Goal: Task Accomplishment & Management: Use online tool/utility

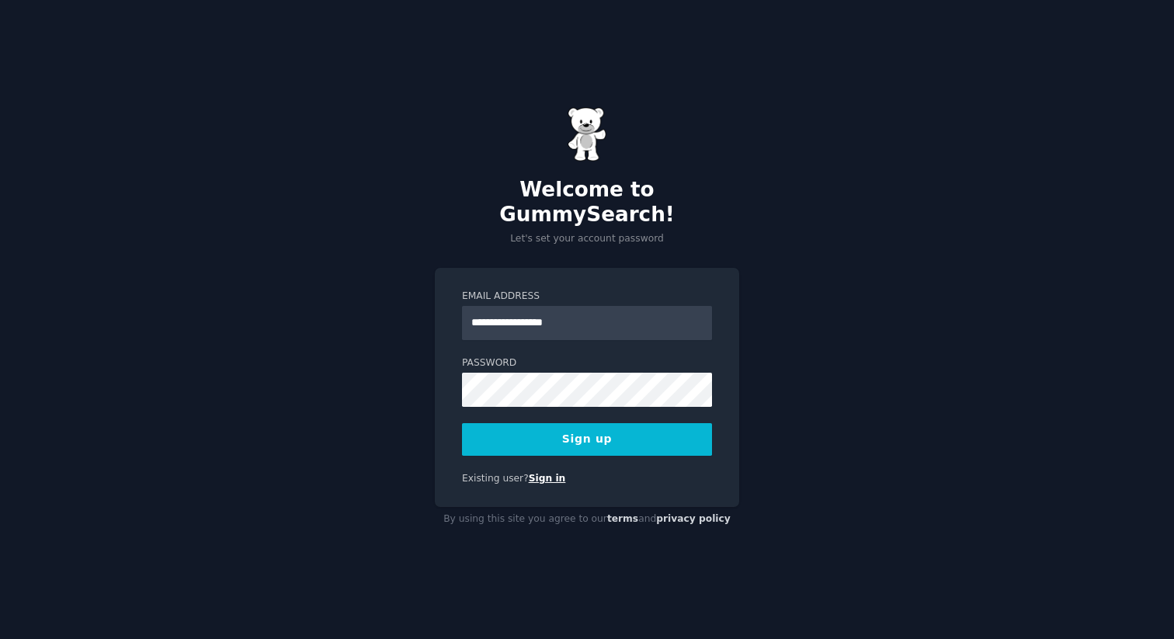
type input "**********"
click at [545, 473] on link "Sign in" at bounding box center [547, 478] width 37 height 11
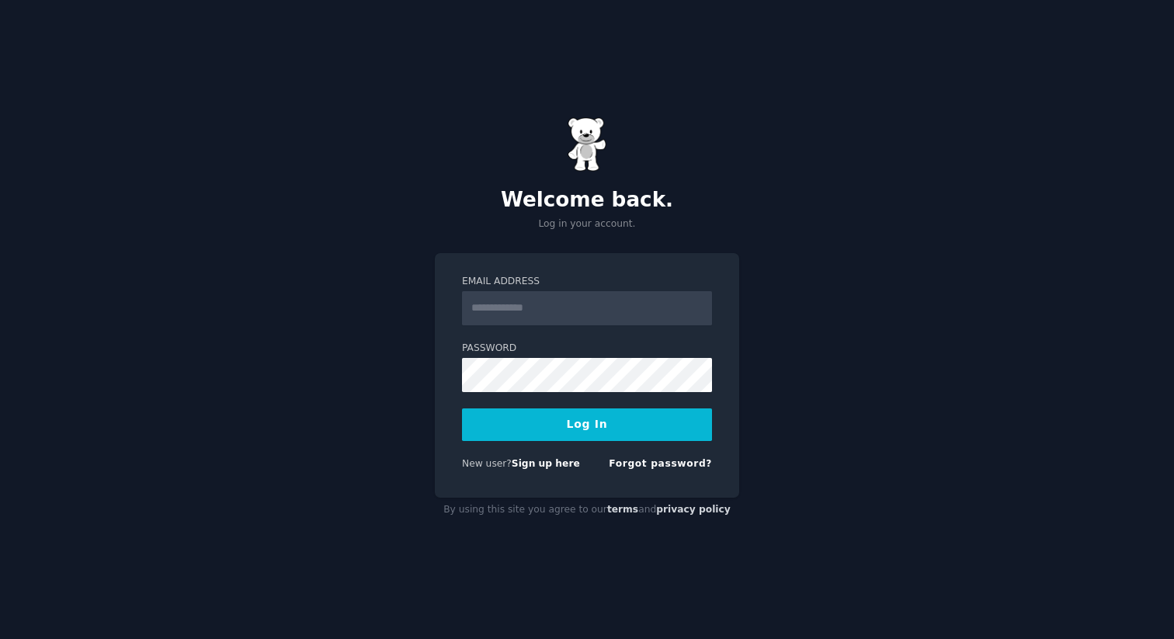
click at [554, 457] on div "New user? Sign up here" at bounding box center [521, 464] width 118 height 14
click at [554, 462] on link "Sign up here" at bounding box center [546, 463] width 68 height 11
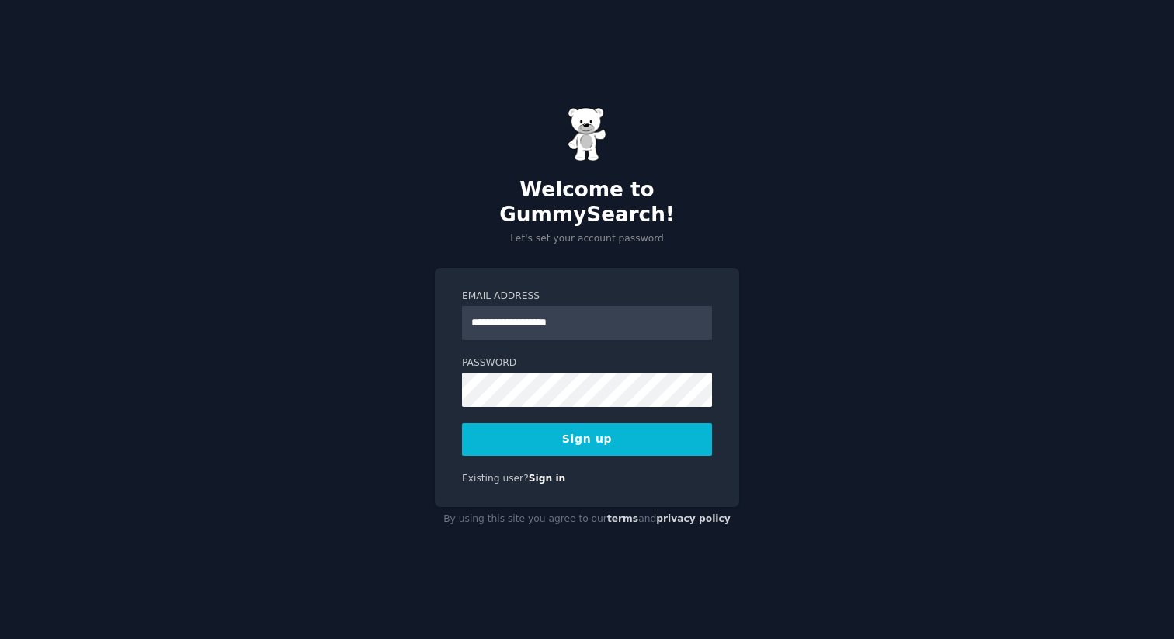
type input "**********"
click at [0, 638] on com-1password-button at bounding box center [0, 639] width 0 height 0
click at [582, 436] on button "Sign up" at bounding box center [587, 439] width 250 height 33
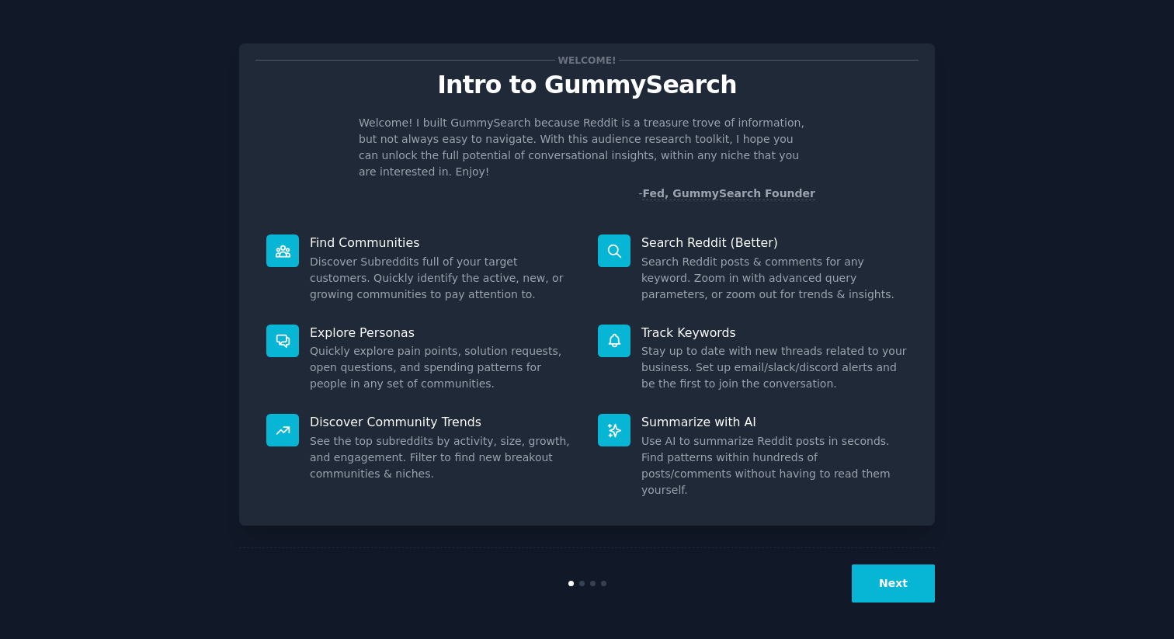
click at [0, 638] on nordpass-portal at bounding box center [0, 639] width 0 height 0
click at [912, 582] on button "Next" at bounding box center [893, 584] width 83 height 38
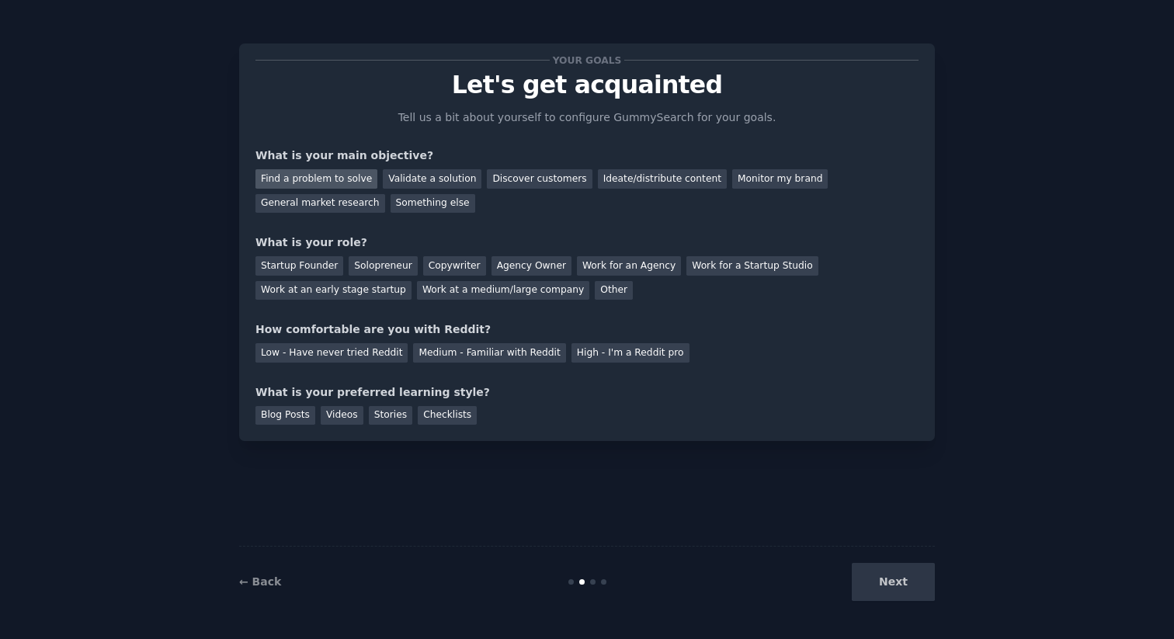
click at [297, 179] on div "Find a problem to solve" at bounding box center [316, 178] width 122 height 19
click at [287, 207] on div "General market research" at bounding box center [320, 203] width 130 height 19
click at [310, 172] on div "Find a problem to solve" at bounding box center [316, 178] width 122 height 19
click at [312, 261] on div "Startup Founder" at bounding box center [299, 265] width 88 height 19
click at [387, 270] on div "Solopreneur" at bounding box center [383, 265] width 68 height 19
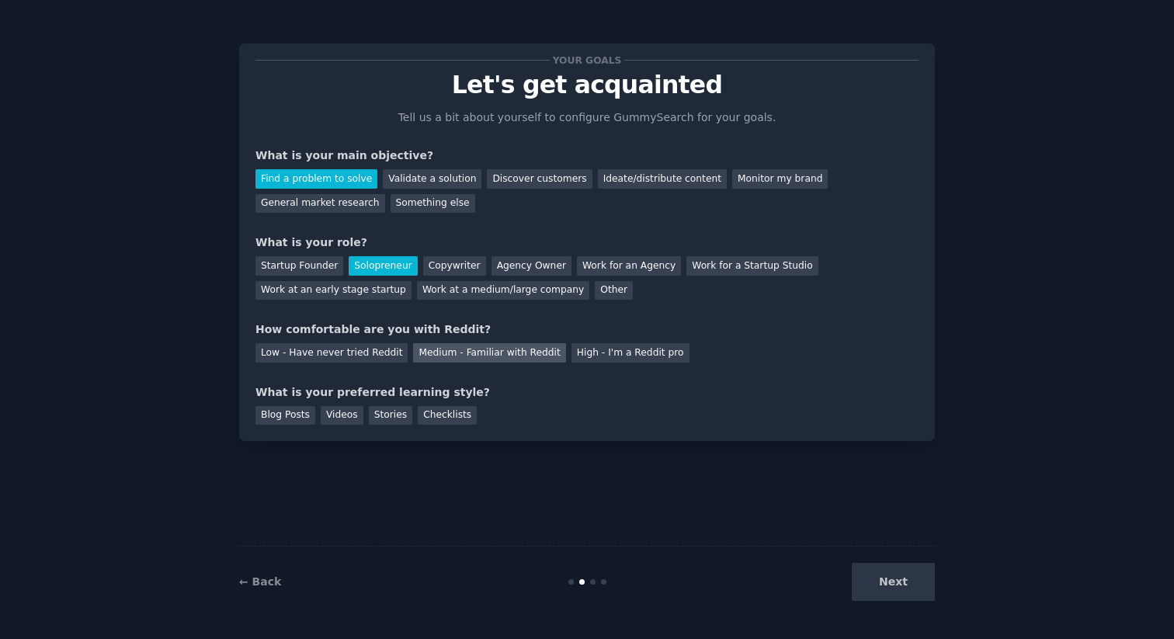
click at [507, 353] on div "Medium - Familiar with Reddit" at bounding box center [489, 352] width 152 height 19
click at [326, 412] on div "Videos" at bounding box center [342, 415] width 43 height 19
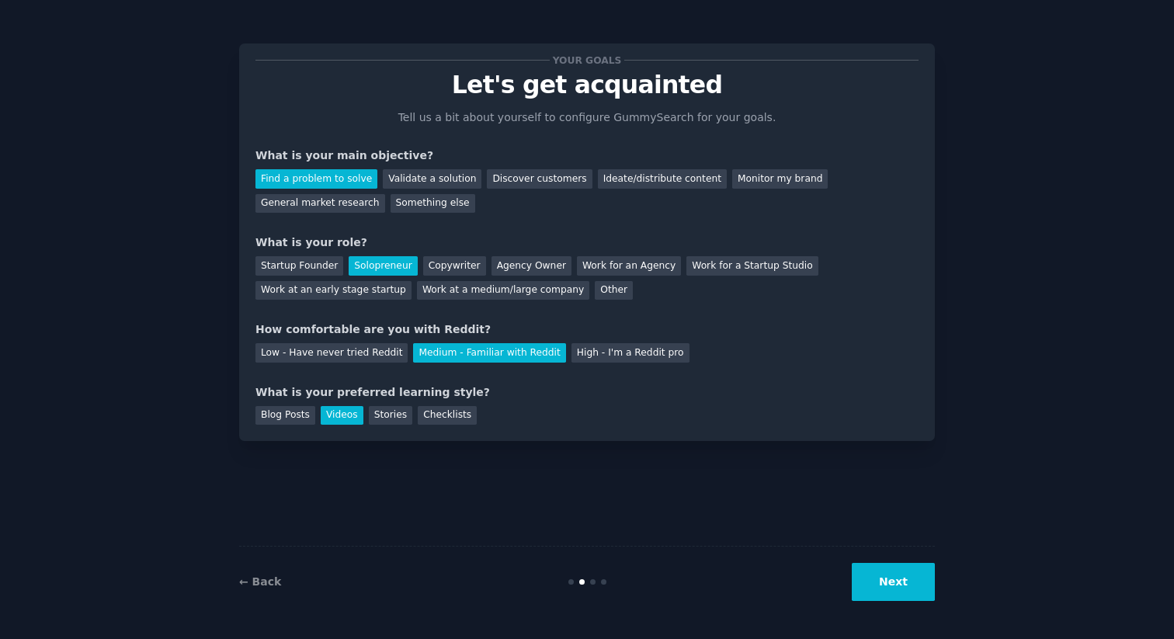
click at [905, 589] on button "Next" at bounding box center [893, 582] width 83 height 38
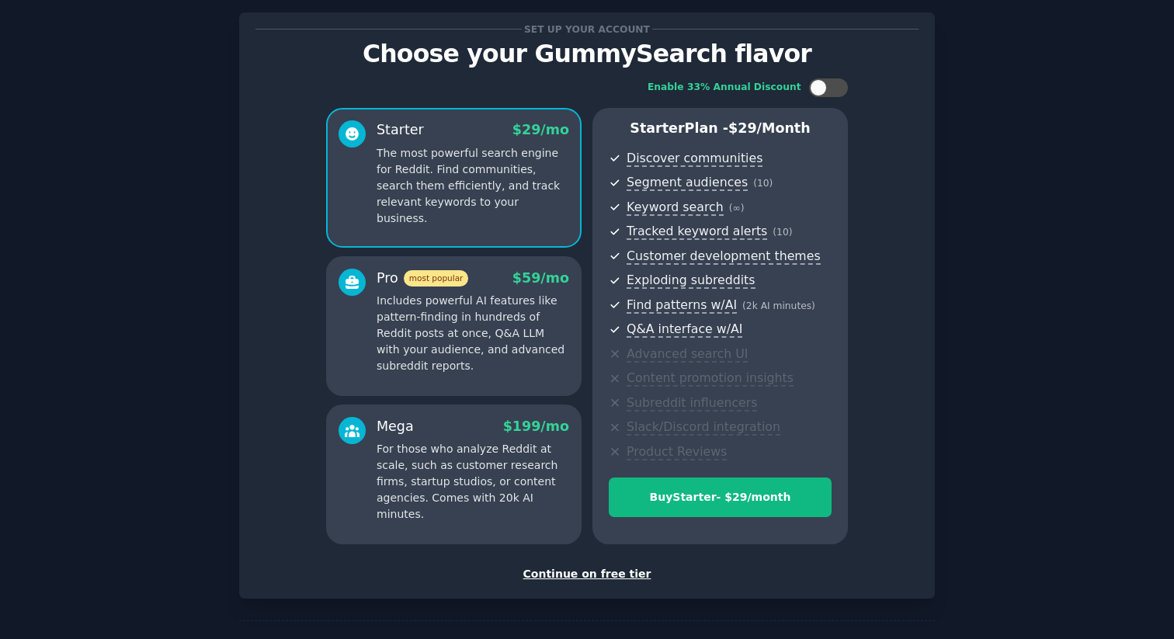
scroll to position [9, 0]
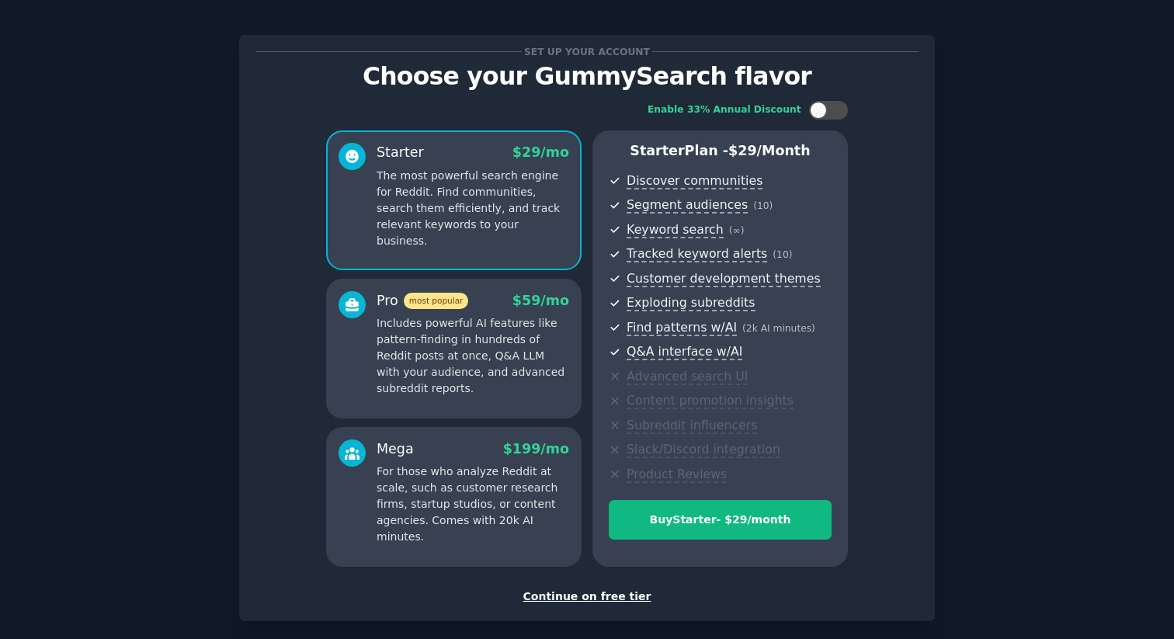
click at [583, 596] on div "Continue on free tier" at bounding box center [586, 597] width 663 height 16
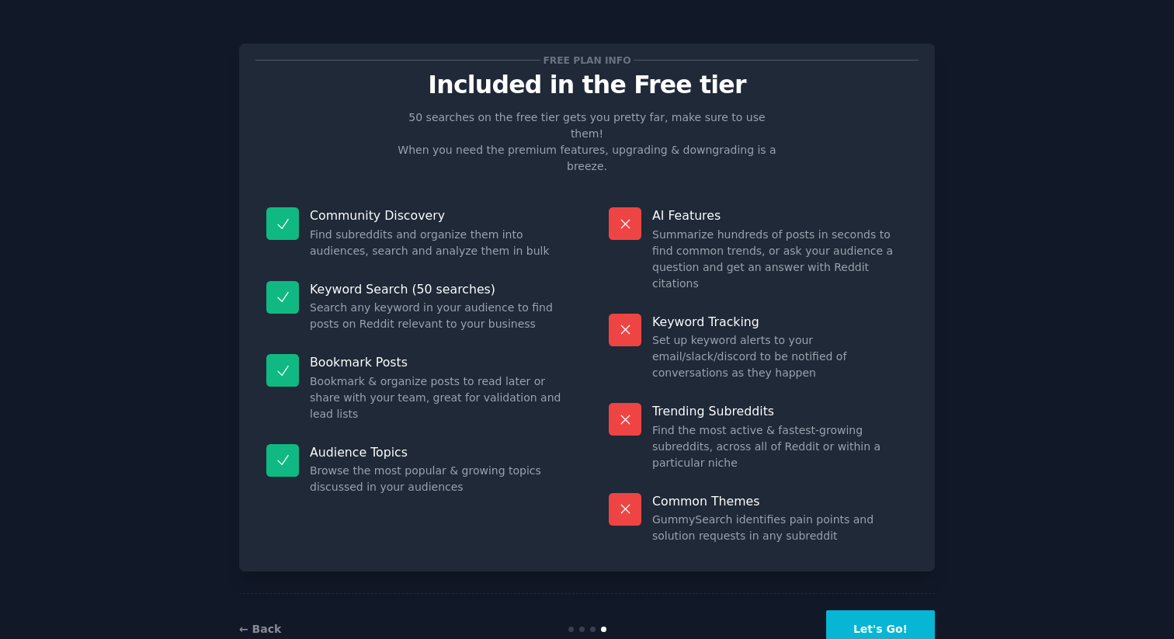
click at [891, 610] on button "Let's Go!" at bounding box center [880, 629] width 109 height 38
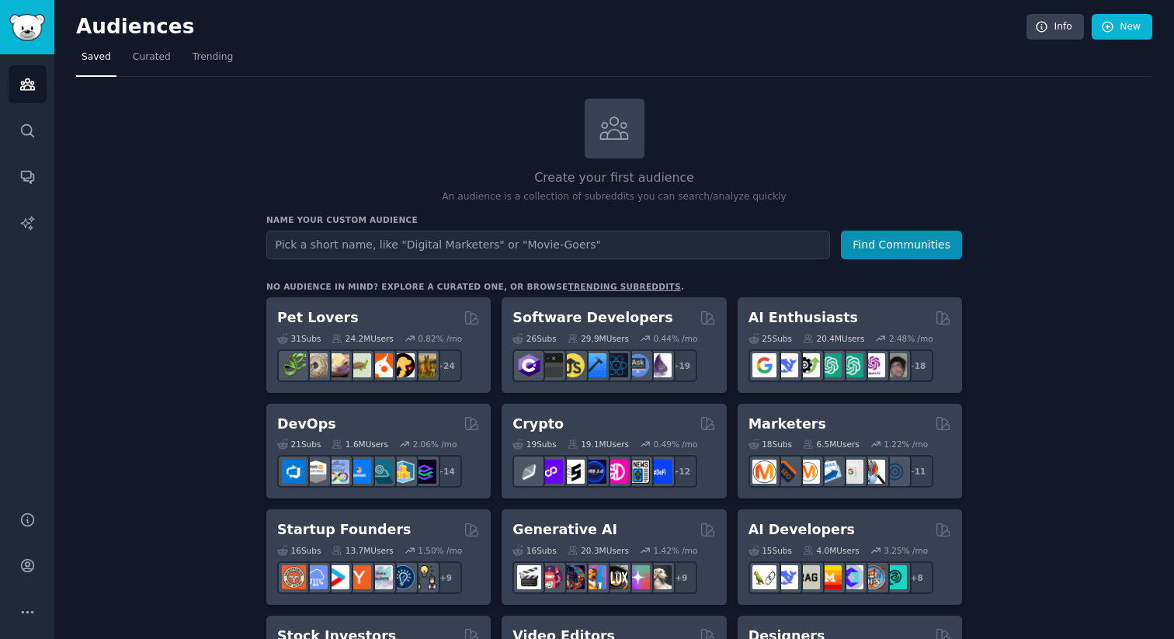
click at [342, 244] on input "text" at bounding box center [548, 245] width 564 height 29
type input "shopify stores"
click at [891, 235] on button "Find Communities" at bounding box center [901, 245] width 121 height 29
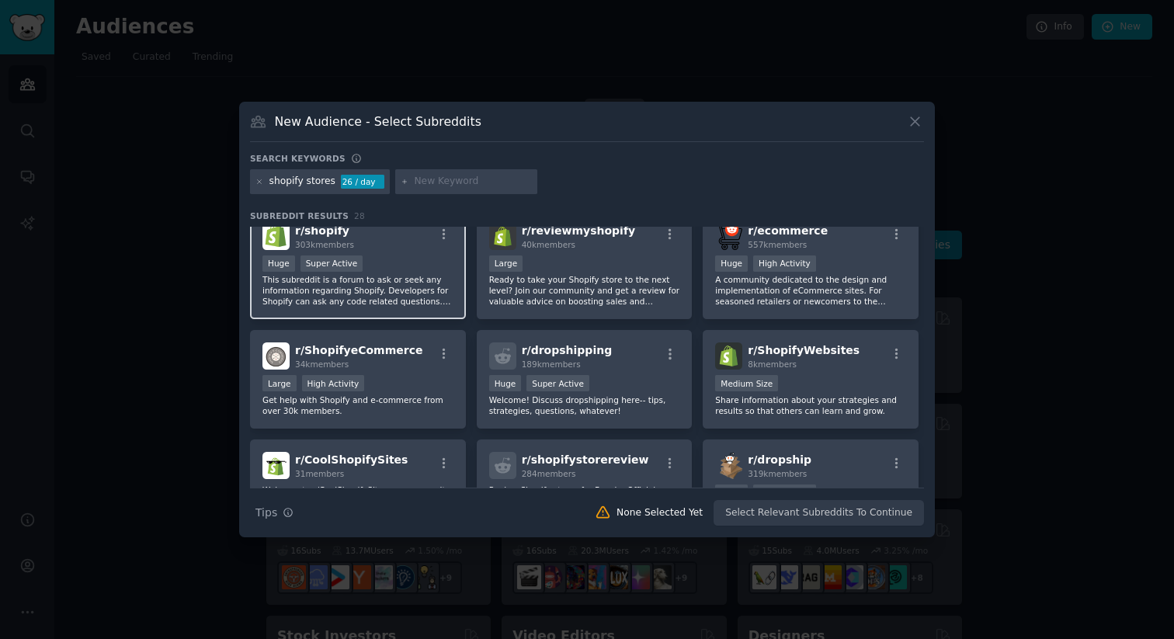
scroll to position [7, 0]
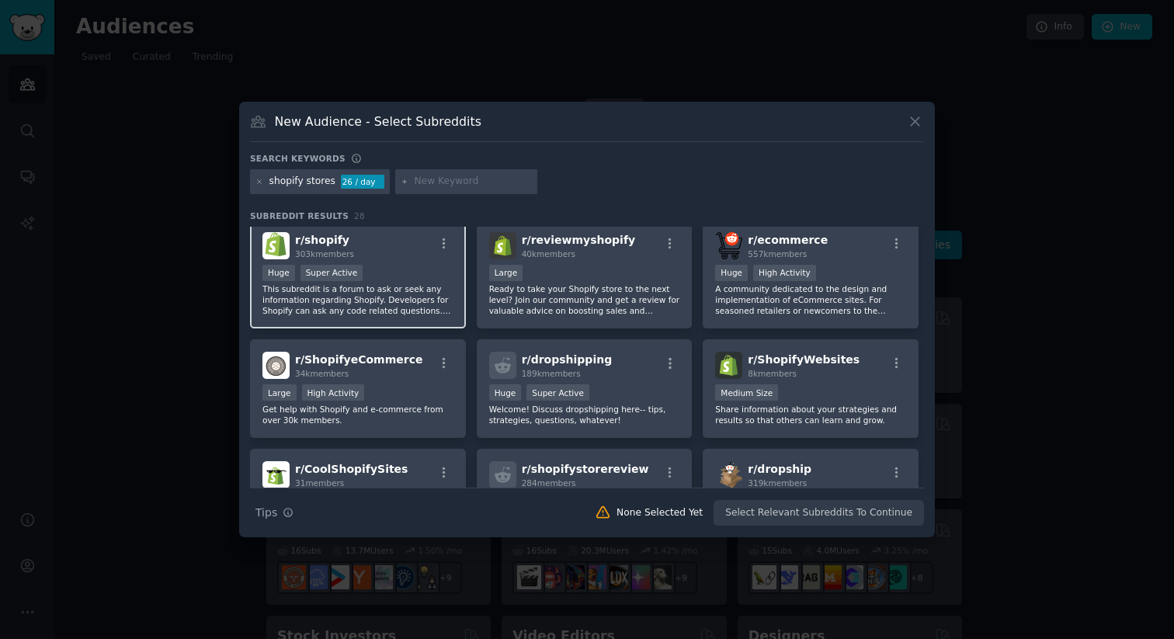
click at [394, 272] on div ">= 95th percentile for submissions / day Huge Super Active" at bounding box center [357, 274] width 191 height 19
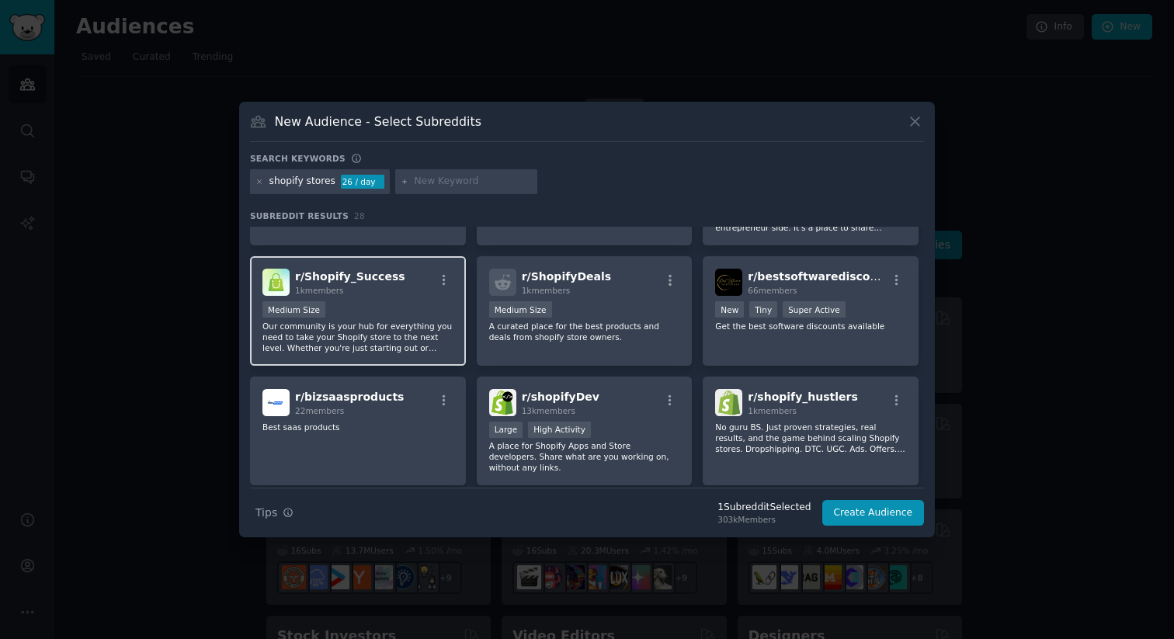
scroll to position [331, 0]
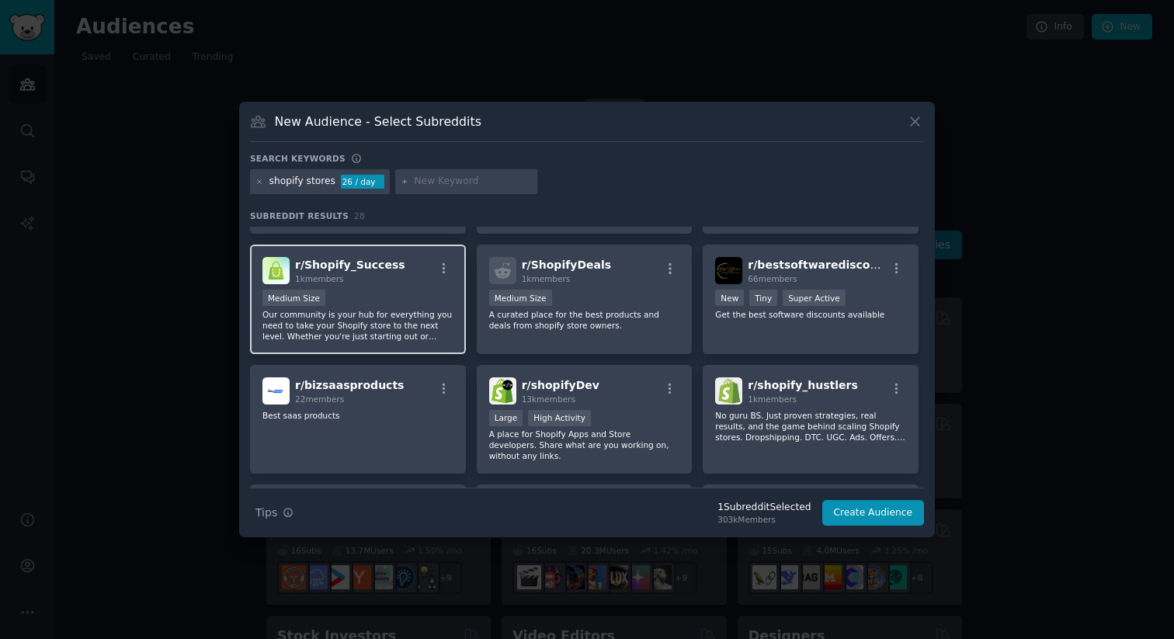
click at [360, 292] on div "Medium Size" at bounding box center [357, 299] width 191 height 19
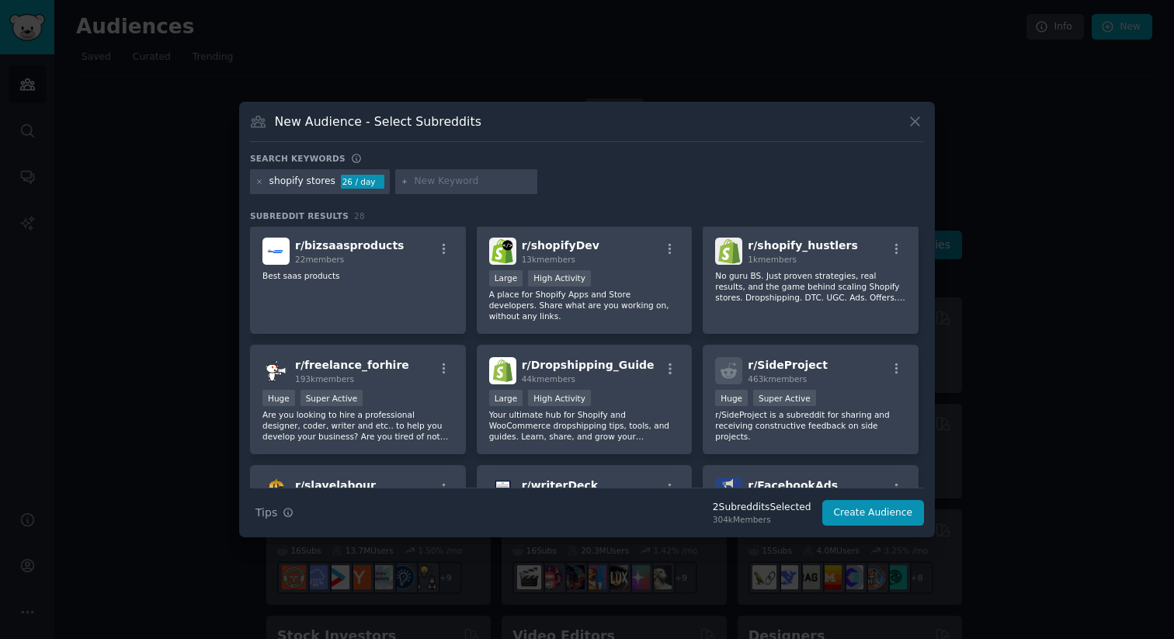
scroll to position [469, 0]
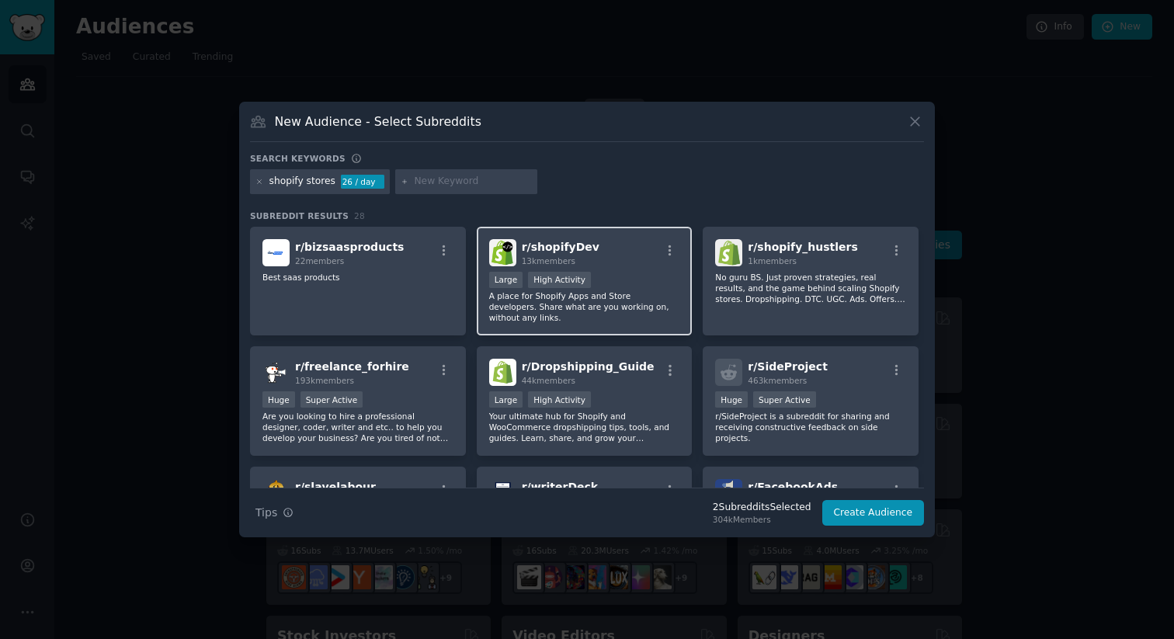
click at [645, 272] on div "Large High Activity" at bounding box center [584, 281] width 191 height 19
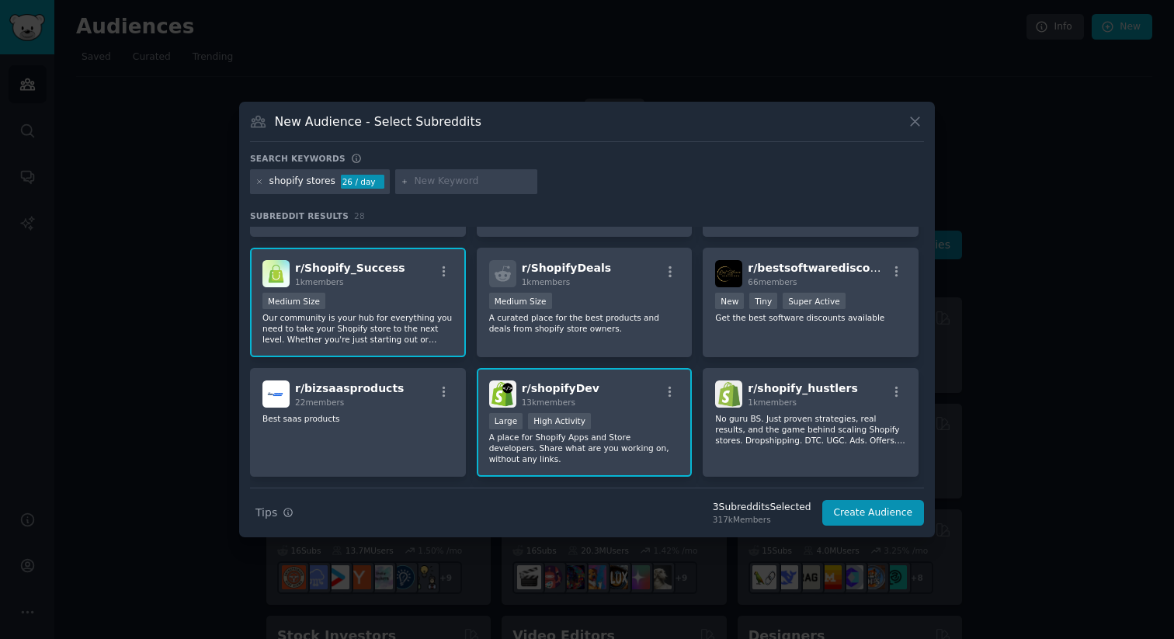
scroll to position [0, 0]
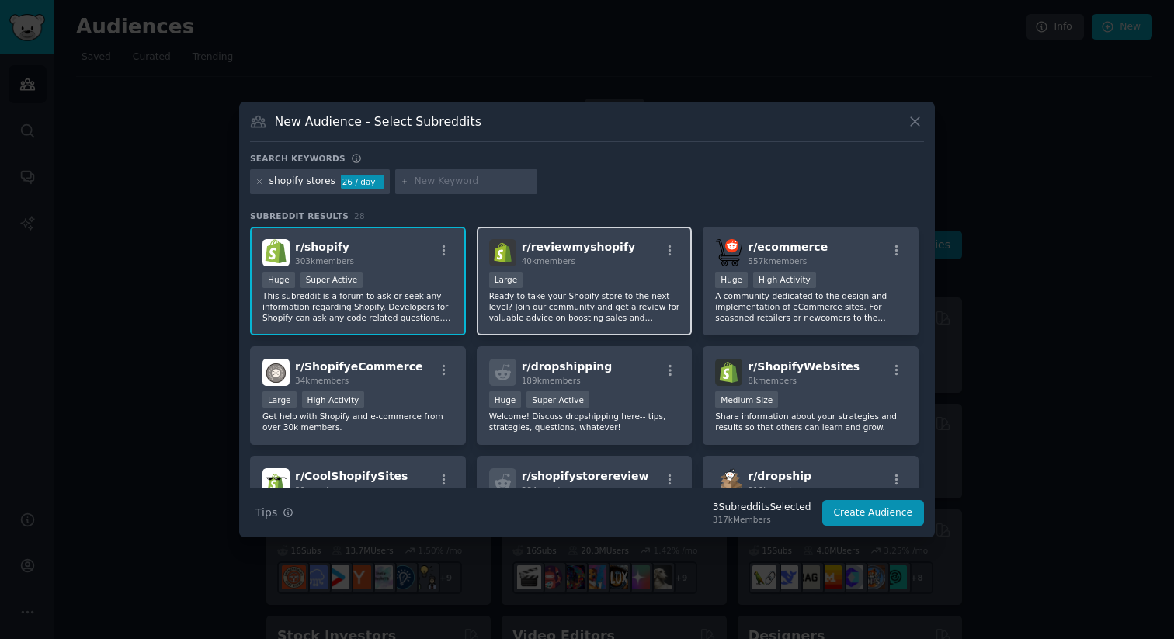
click at [584, 279] on div "10,000 - 100,000 members Large" at bounding box center [584, 281] width 191 height 19
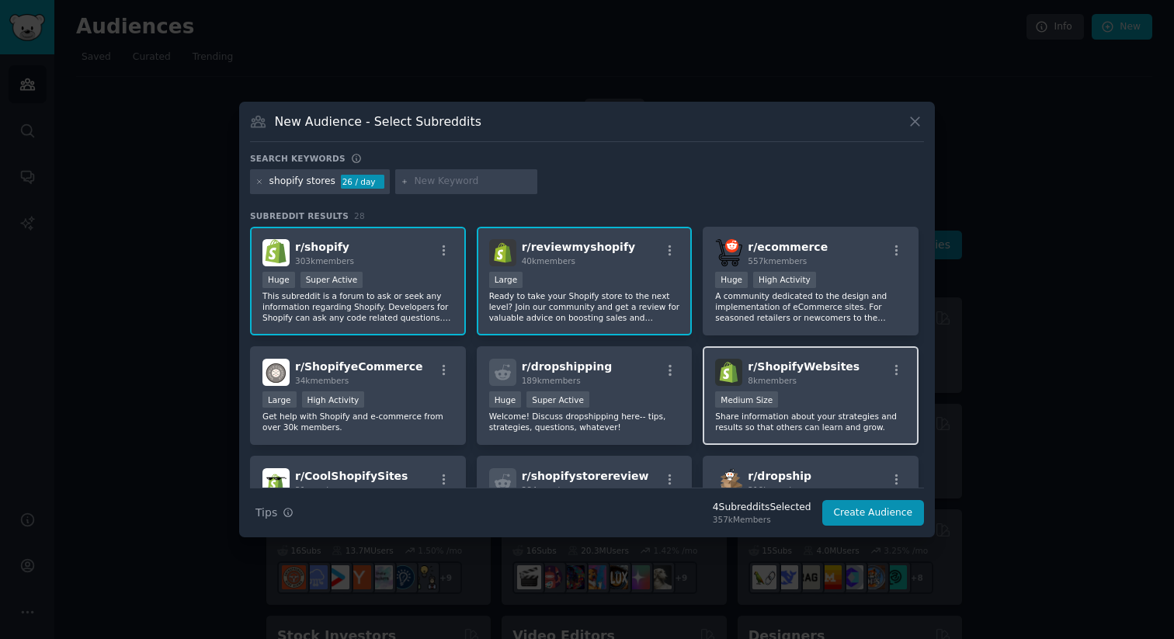
click at [828, 395] on div "Medium Size" at bounding box center [810, 400] width 191 height 19
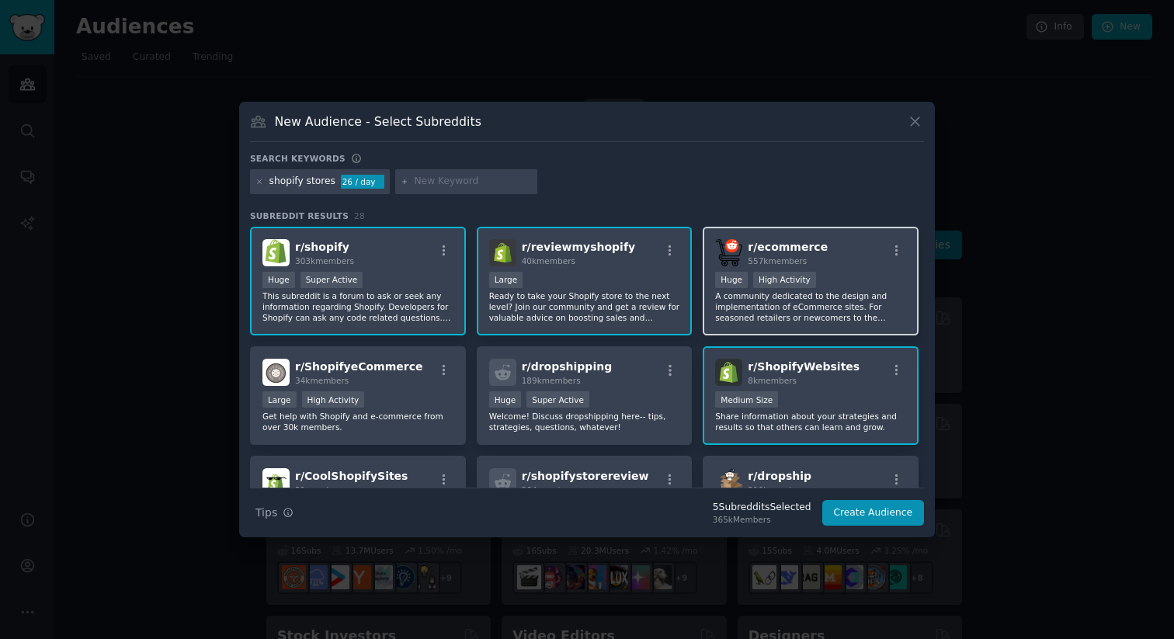
click at [814, 280] on div "Huge High Activity" at bounding box center [810, 281] width 191 height 19
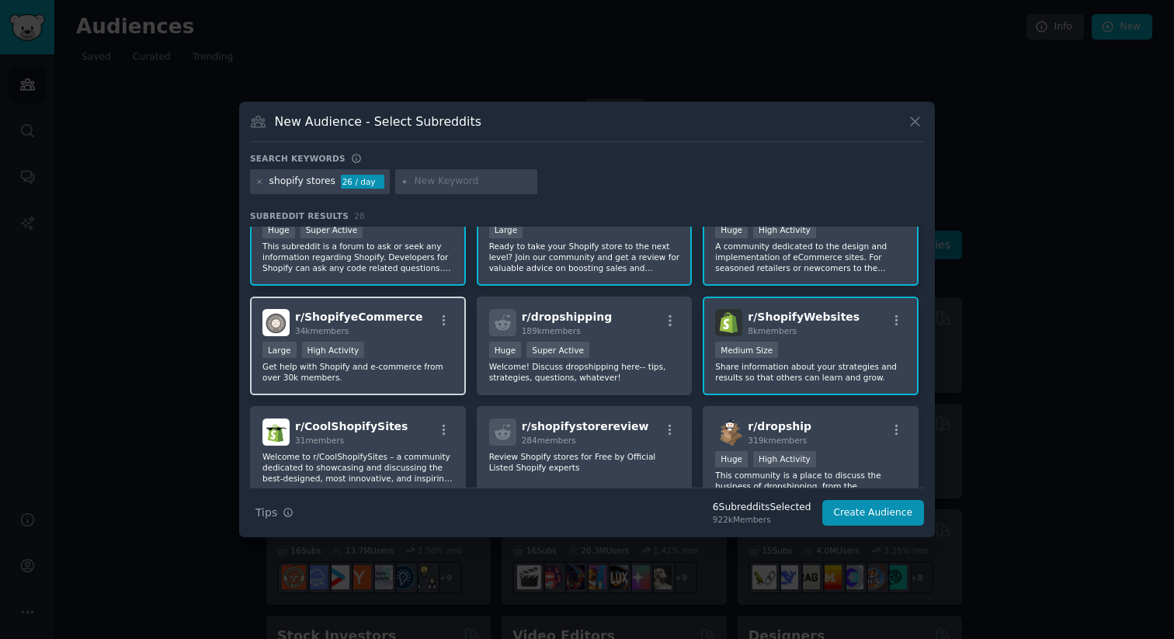
scroll to position [51, 0]
click at [405, 369] on p "Get help with Shopify and e-commerce from over 30k members." at bounding box center [357, 371] width 191 height 22
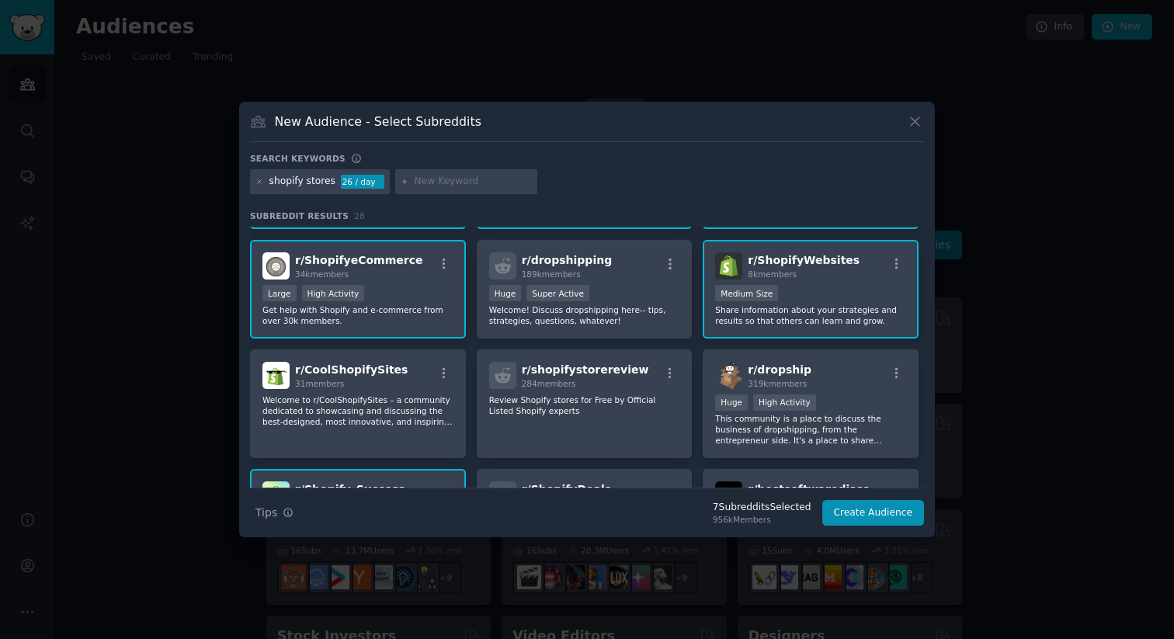
scroll to position [108, 0]
click at [895, 513] on button "Create Audience" at bounding box center [873, 513] width 103 height 26
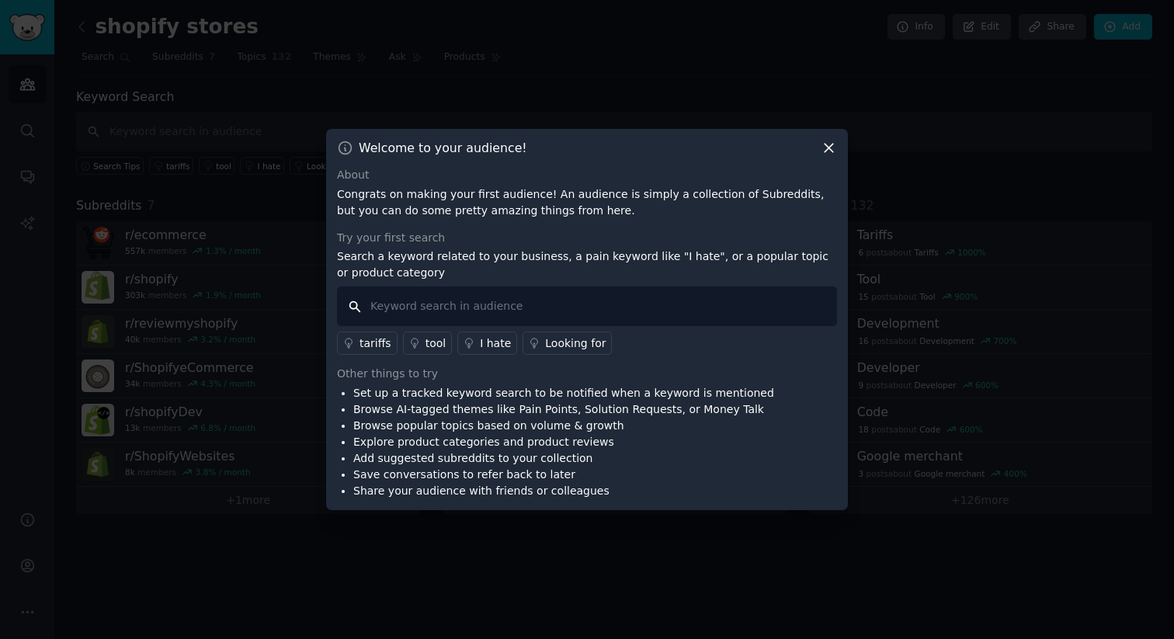
click at [467, 314] on input "text" at bounding box center [587, 307] width 500 height 40
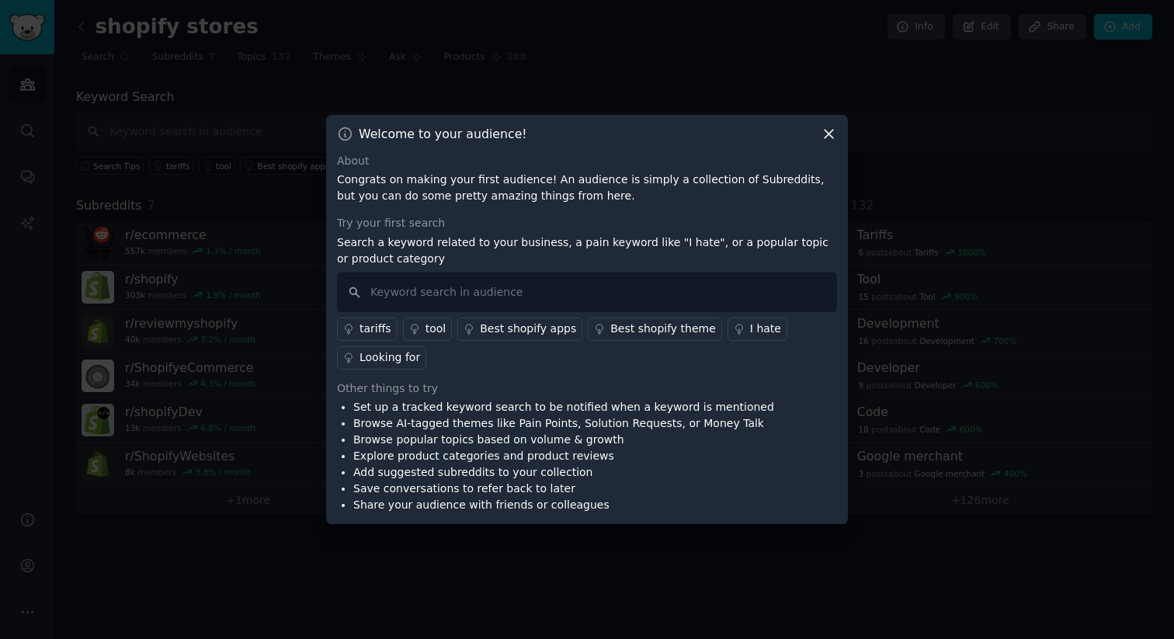
click at [507, 388] on div "Other things to try" at bounding box center [587, 389] width 500 height 16
click at [471, 289] on input "text" at bounding box center [587, 293] width 500 height 40
click at [492, 393] on div "Other things to try" at bounding box center [587, 389] width 500 height 16
click at [517, 283] on input "text" at bounding box center [587, 293] width 500 height 40
click at [826, 136] on icon at bounding box center [829, 134] width 9 height 9
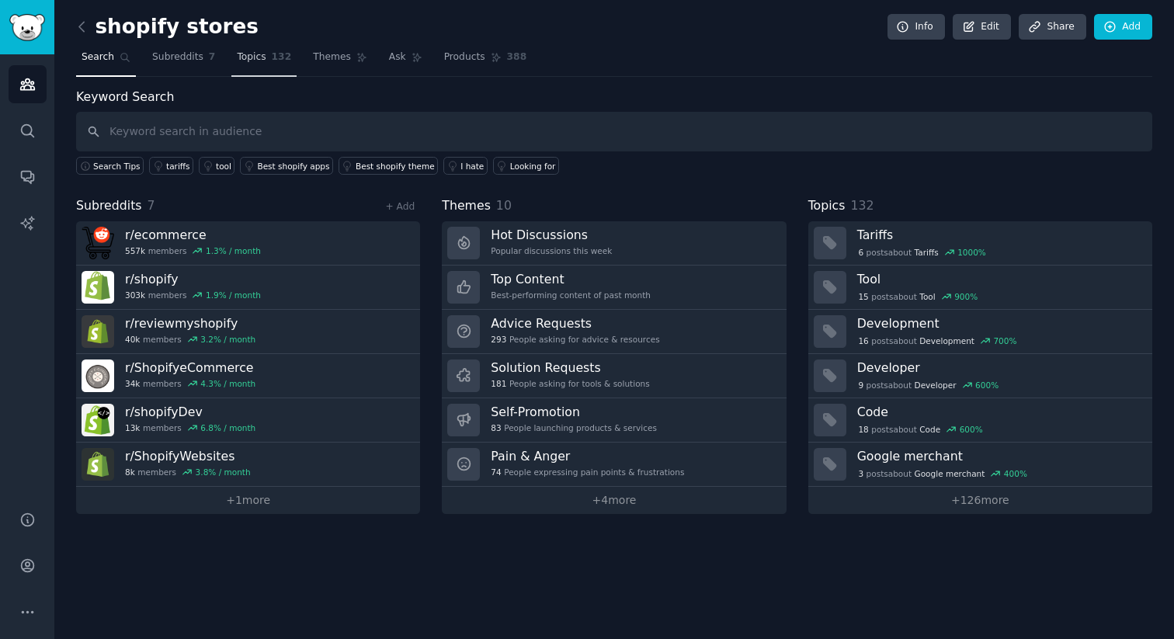
click at [272, 61] on span "132" at bounding box center [282, 57] width 20 height 14
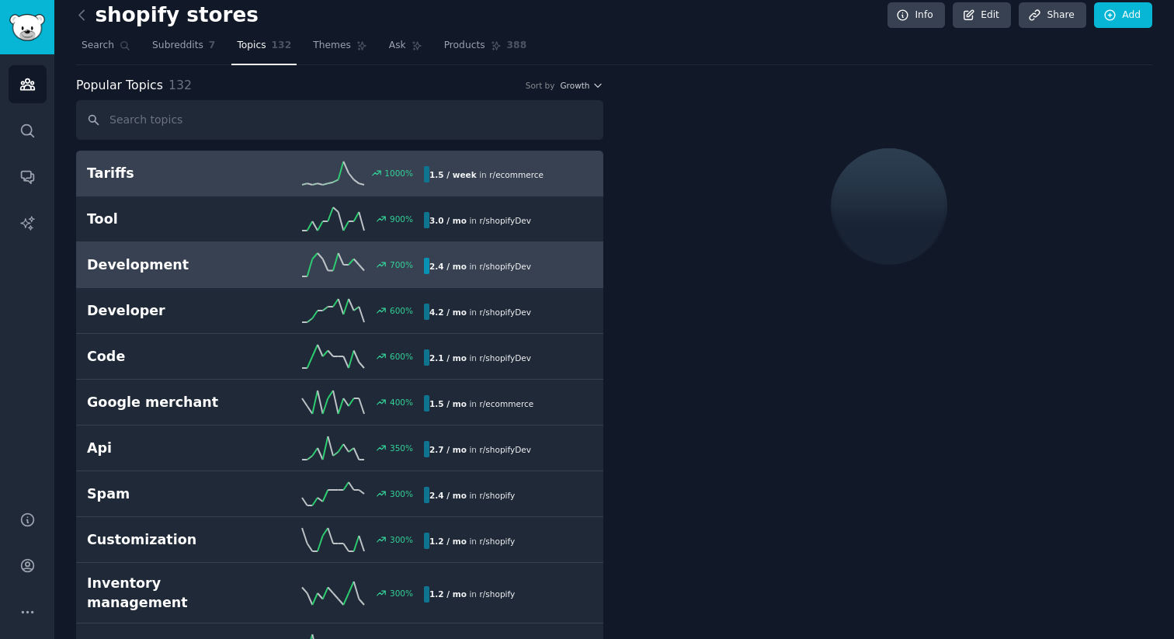
scroll to position [13, 0]
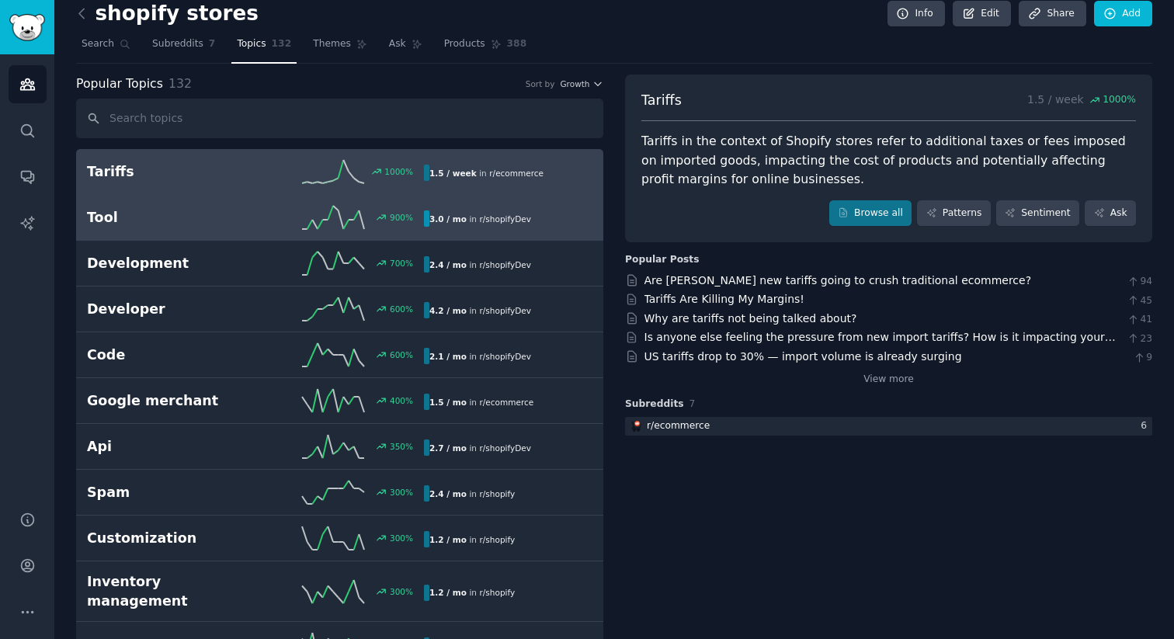
click at [173, 221] on h2 "Tool" at bounding box center [171, 217] width 169 height 19
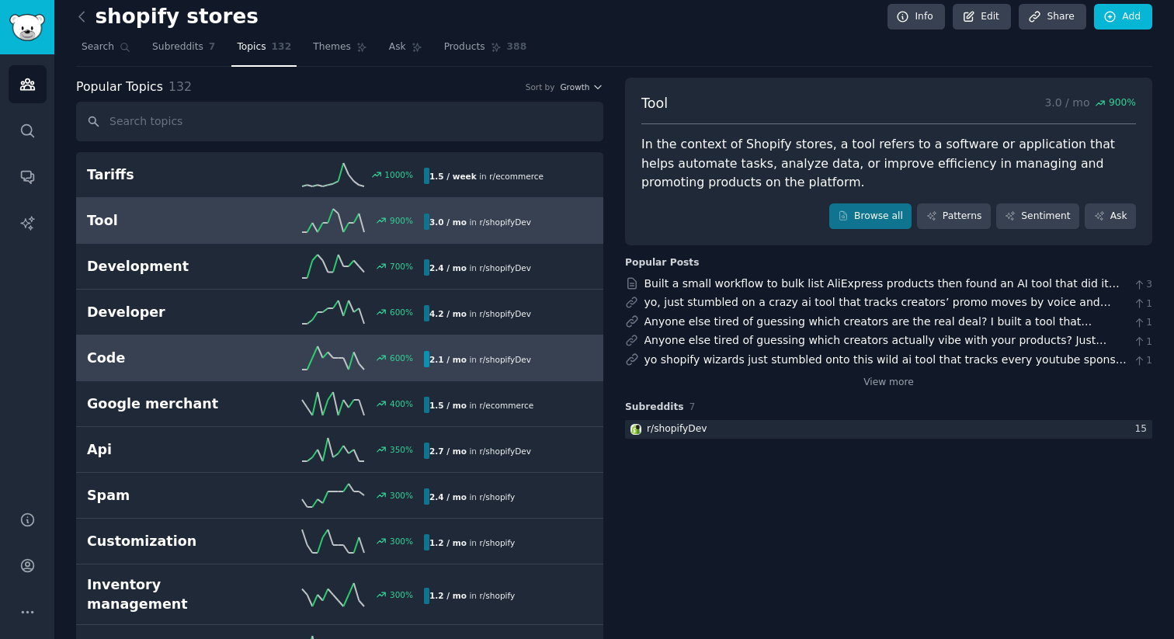
scroll to position [2, 0]
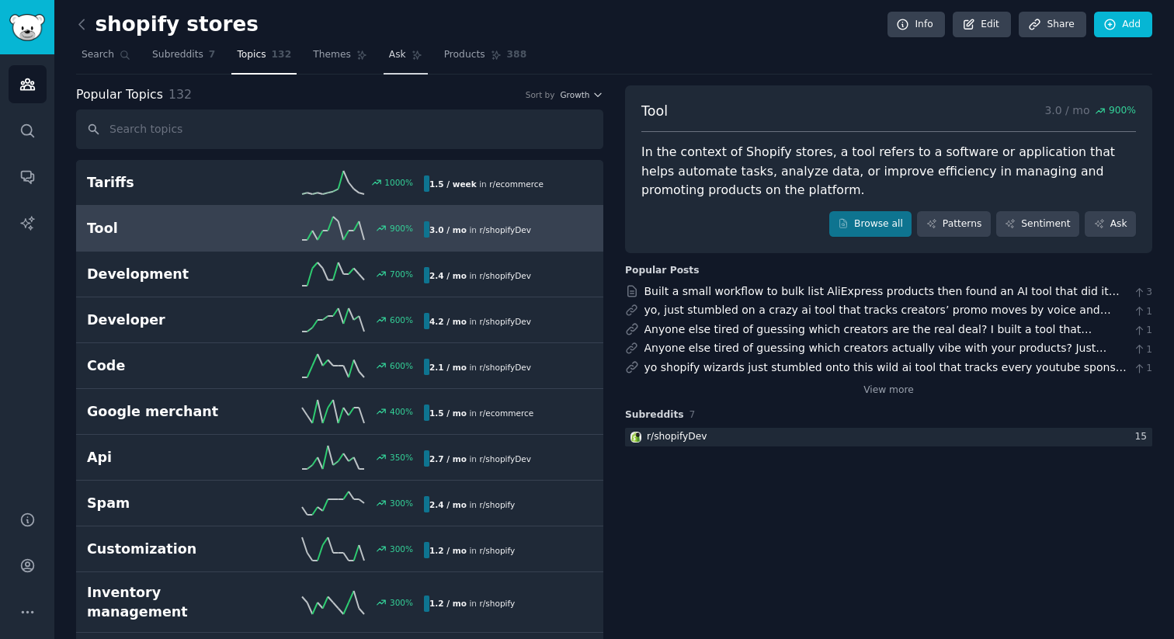
click at [395, 61] on link "Ask" at bounding box center [406, 59] width 44 height 32
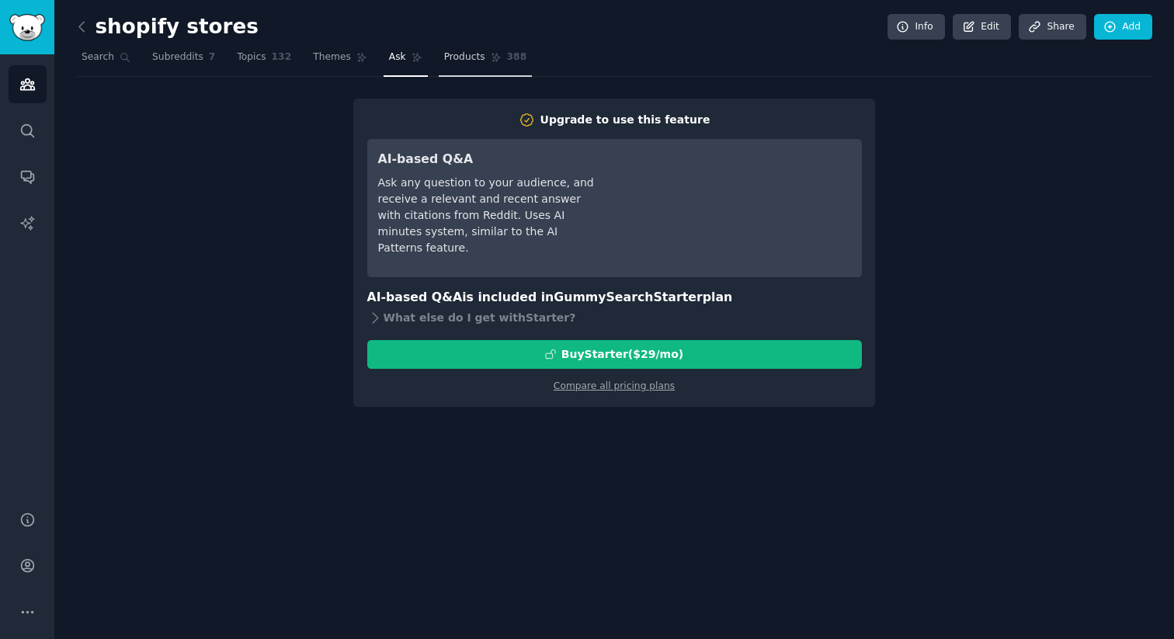
click at [487, 63] on link "Products 388" at bounding box center [485, 61] width 93 height 32
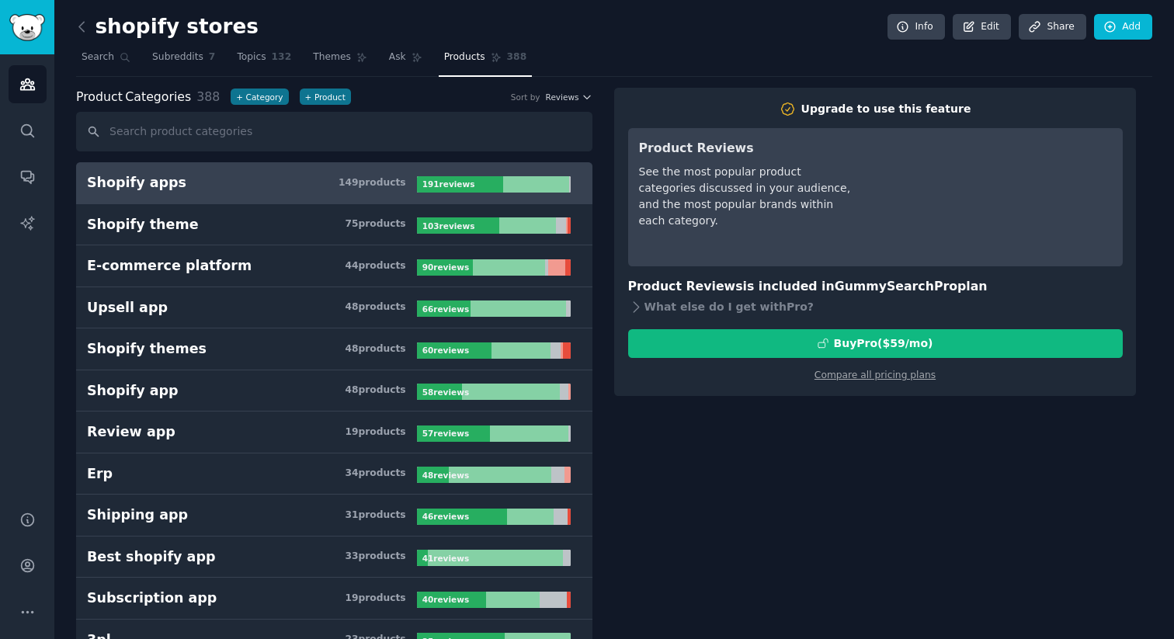
click at [233, 181] on h3 "Shopify apps 149 product s" at bounding box center [252, 182] width 330 height 19
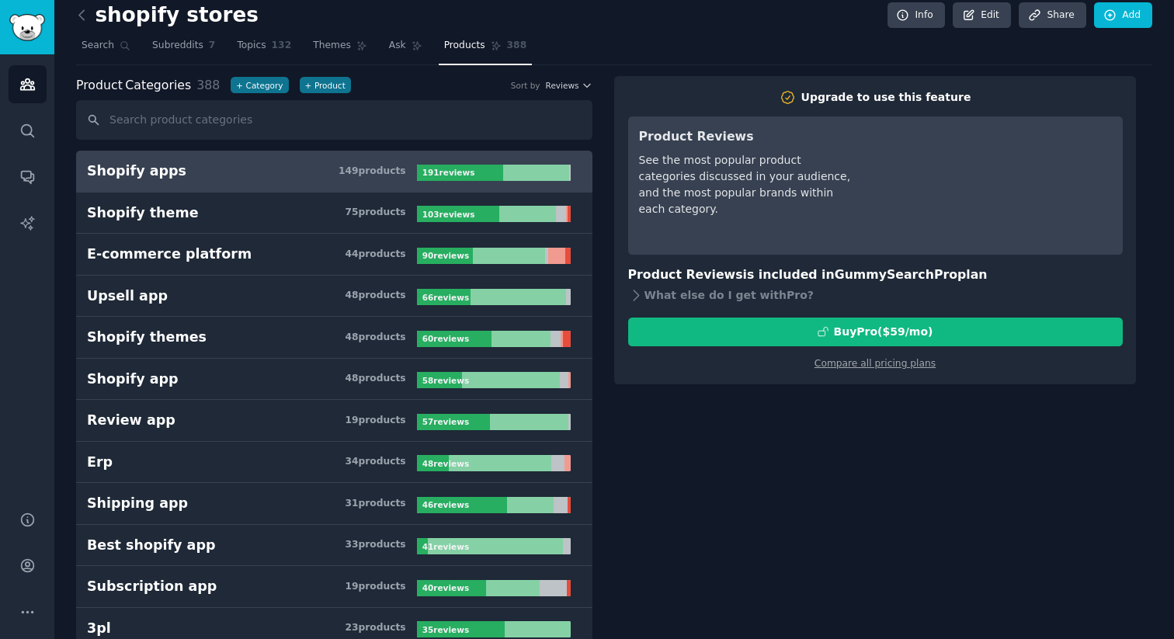
scroll to position [13, 0]
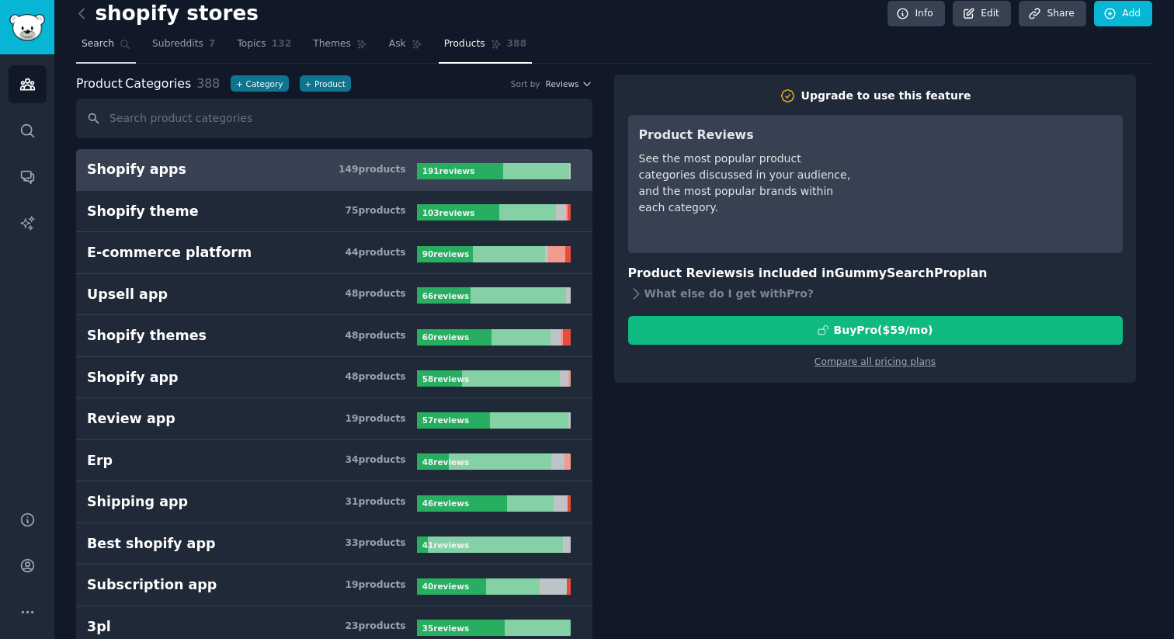
click at [114, 38] on link "Search" at bounding box center [106, 48] width 60 height 32
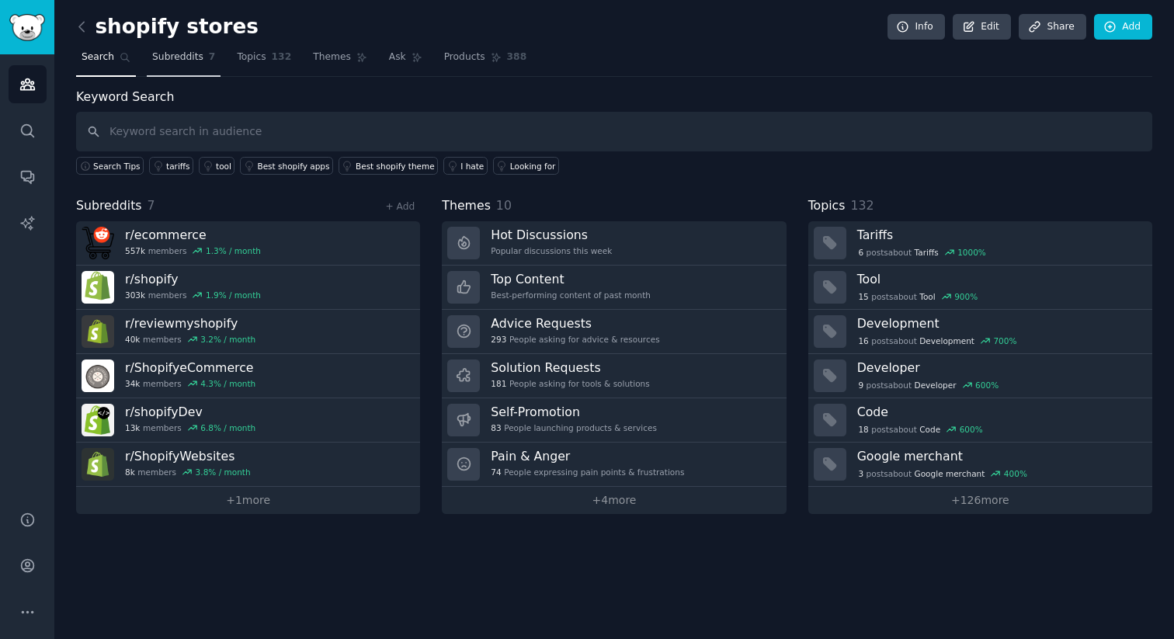
click at [178, 52] on span "Subreddits" at bounding box center [177, 57] width 51 height 14
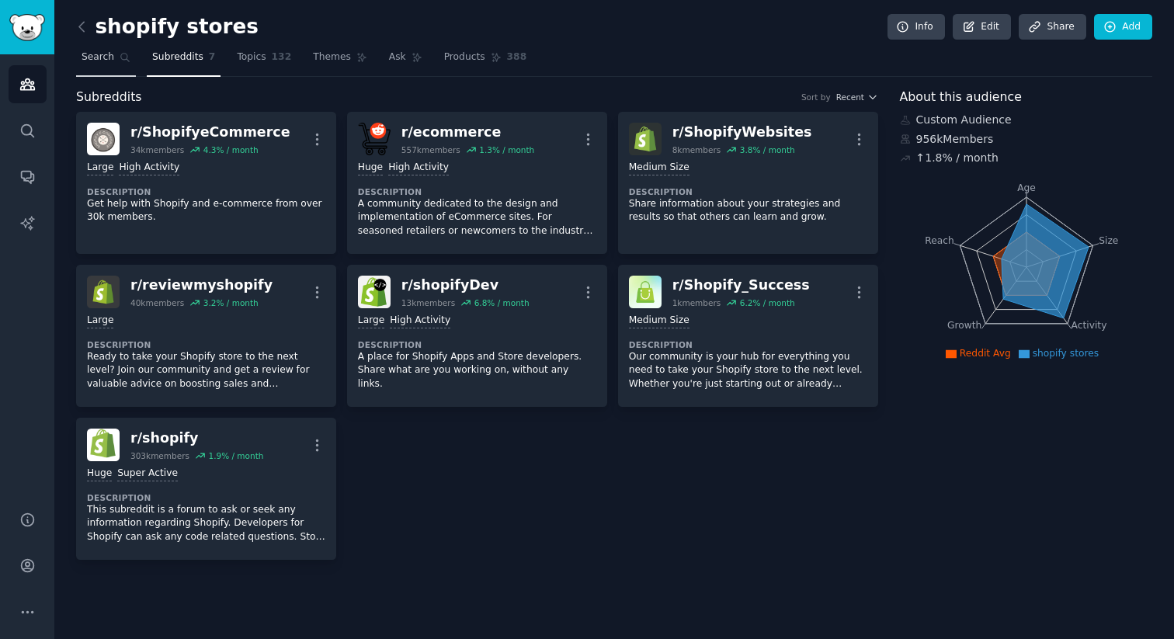
click at [105, 63] on span "Search" at bounding box center [98, 57] width 33 height 14
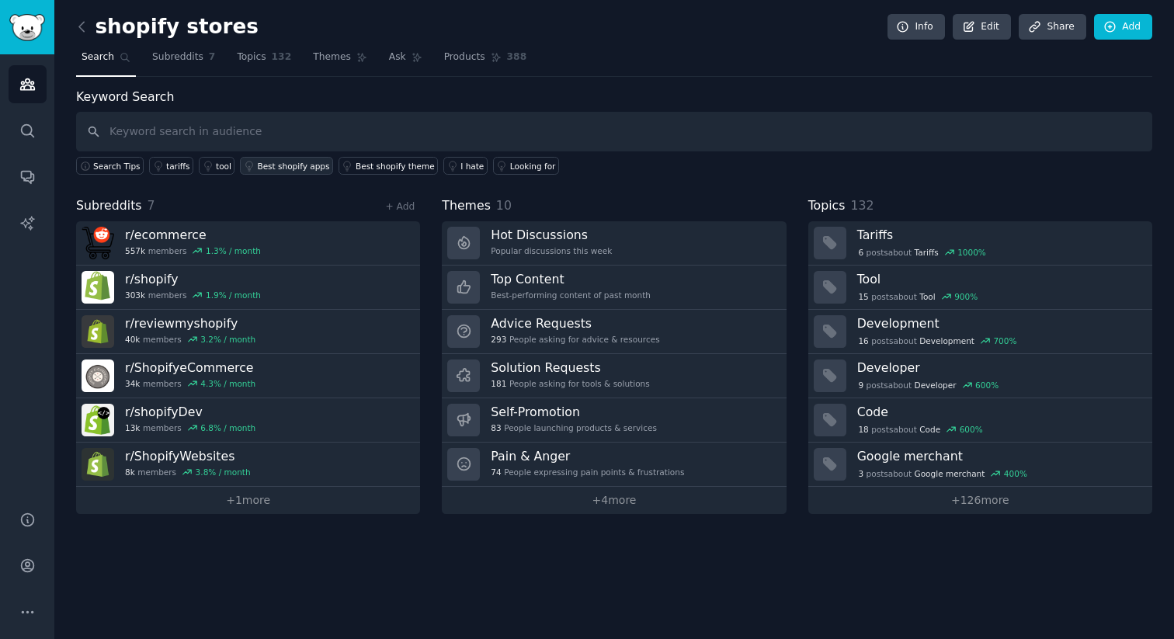
click at [269, 170] on div "Best shopify apps" at bounding box center [293, 166] width 72 height 11
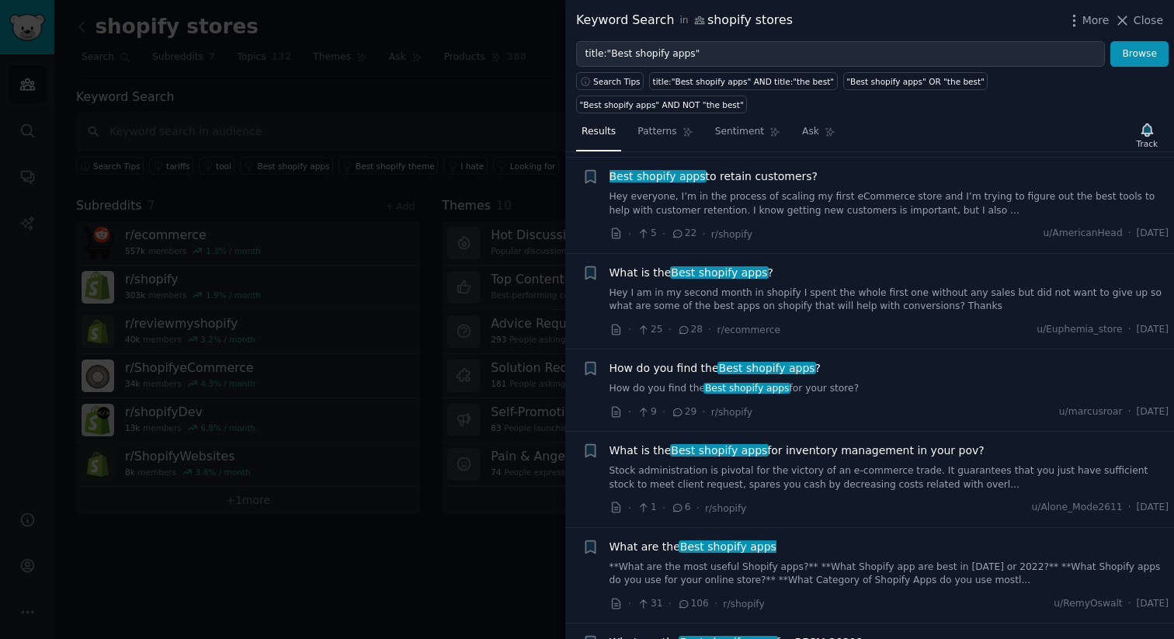
scroll to position [89, 0]
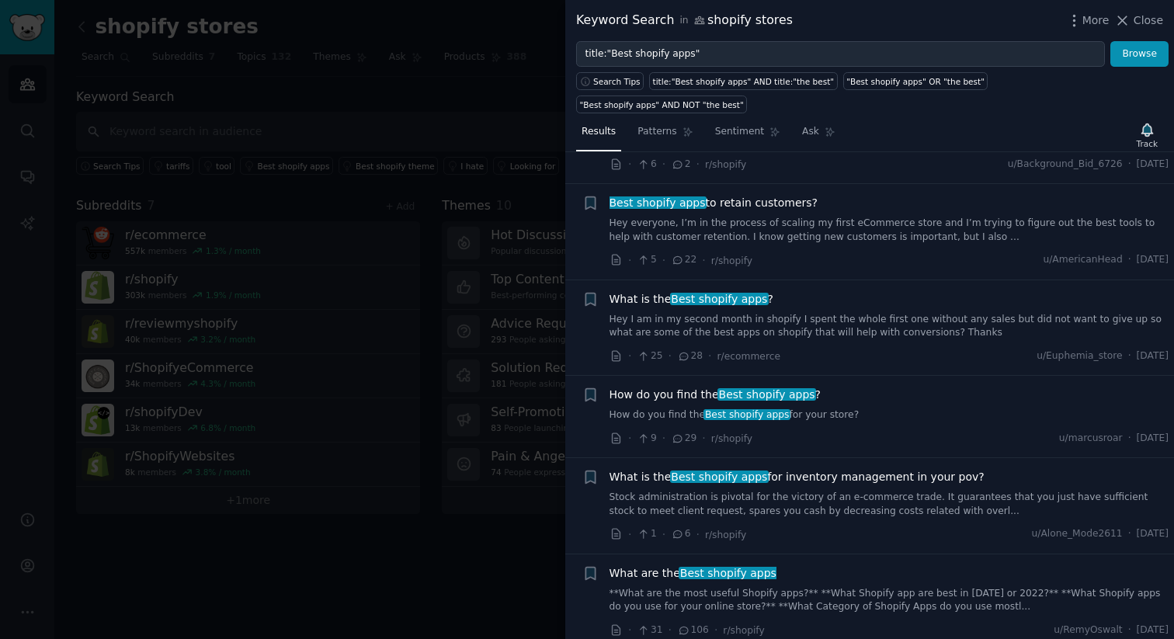
click at [769, 313] on link "Hey I am in my second month in shopify I spent the whole first one without any …" at bounding box center [890, 326] width 560 height 27
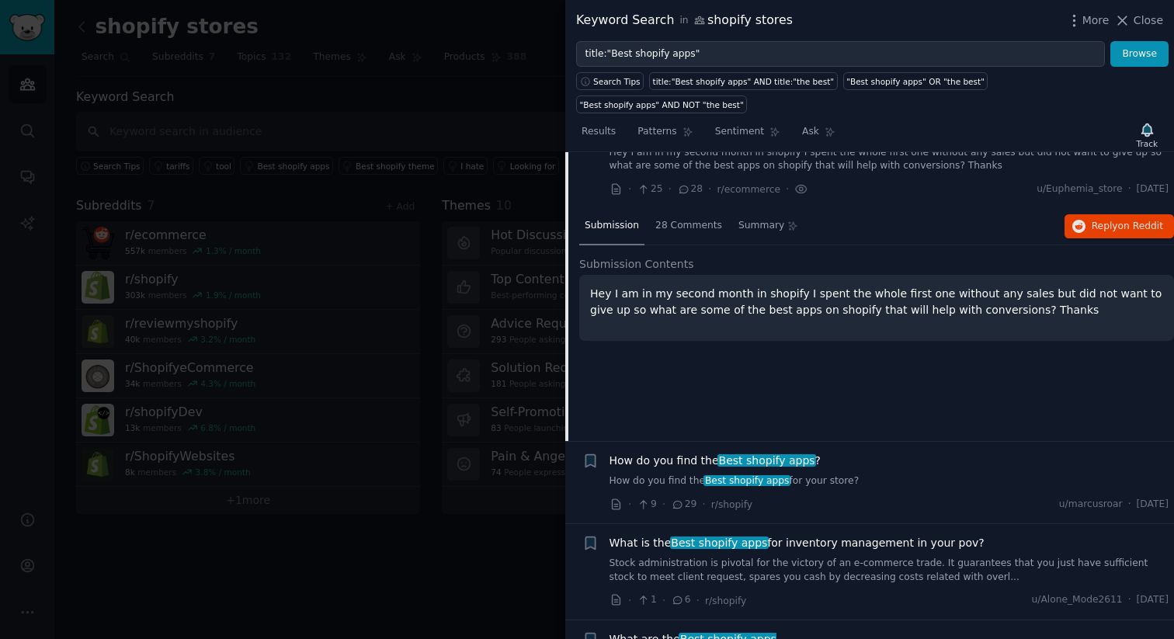
scroll to position [265, 0]
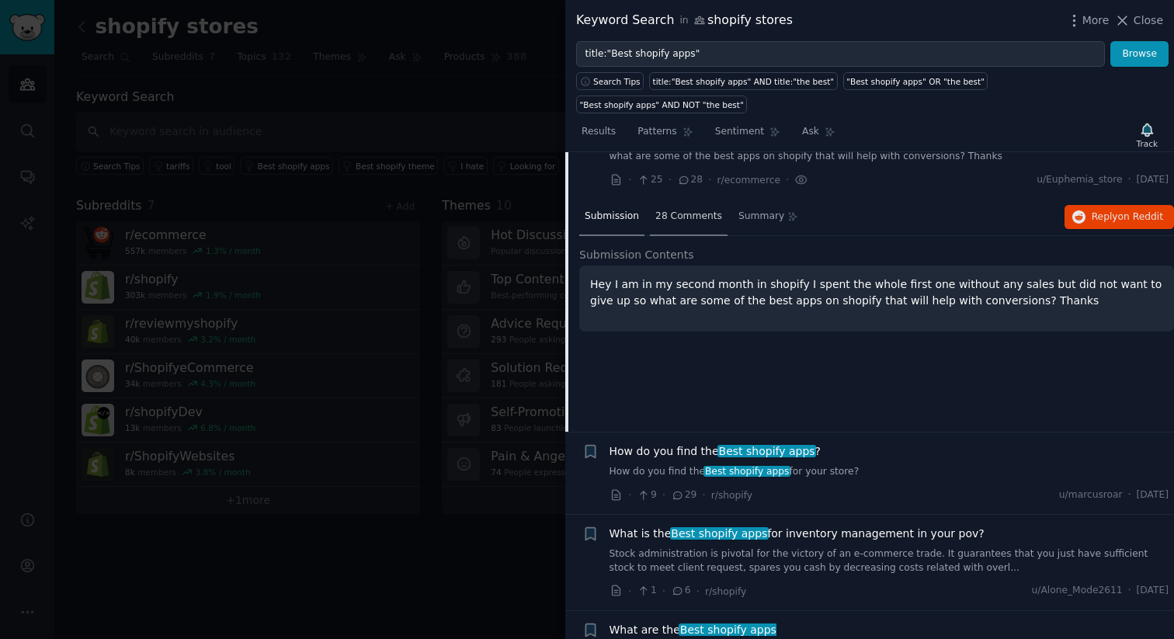
click at [689, 210] on span "28 Comments" at bounding box center [688, 217] width 67 height 14
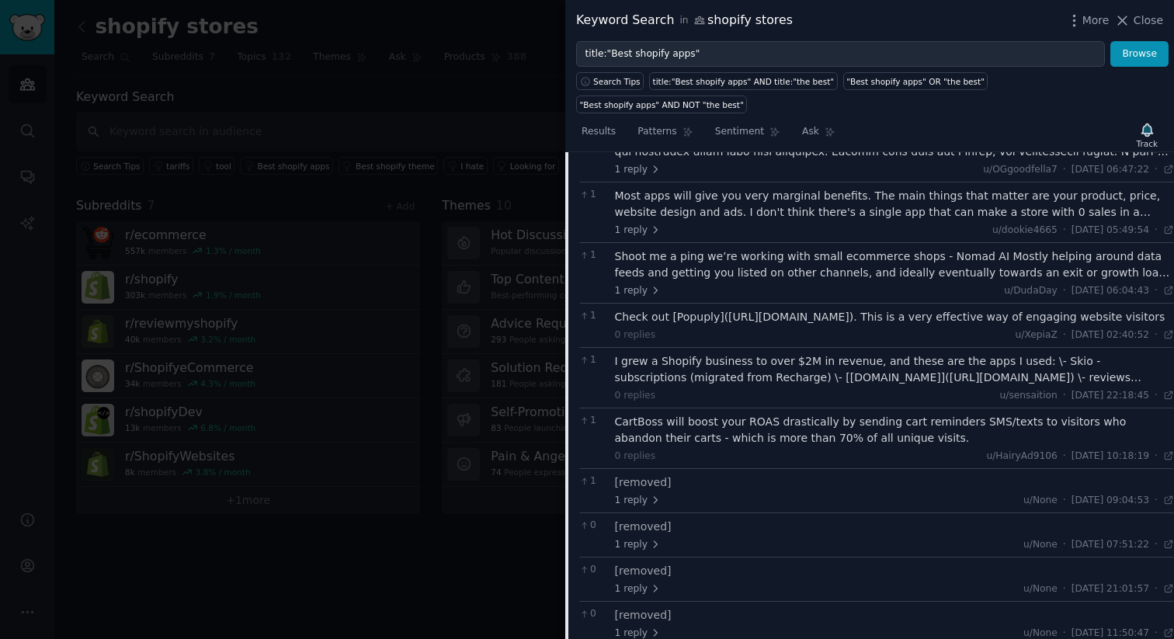
scroll to position [538, 0]
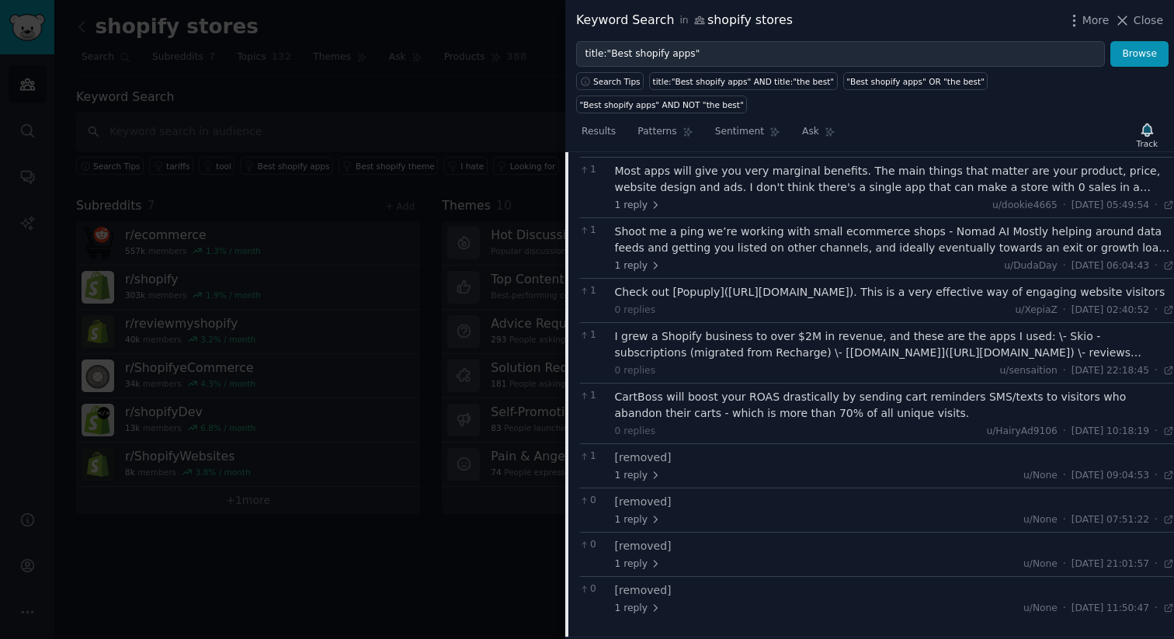
click at [477, 136] on div at bounding box center [587, 319] width 1174 height 639
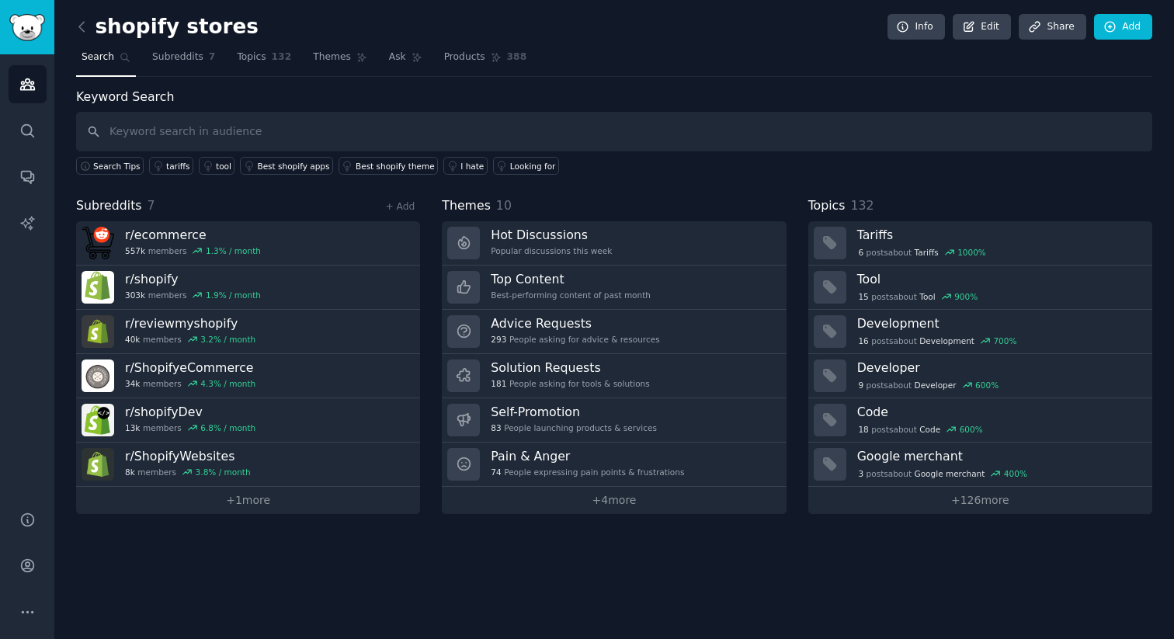
click at [84, 49] on link "Search" at bounding box center [106, 61] width 60 height 32
click at [27, 136] on icon "Sidebar" at bounding box center [27, 131] width 16 height 16
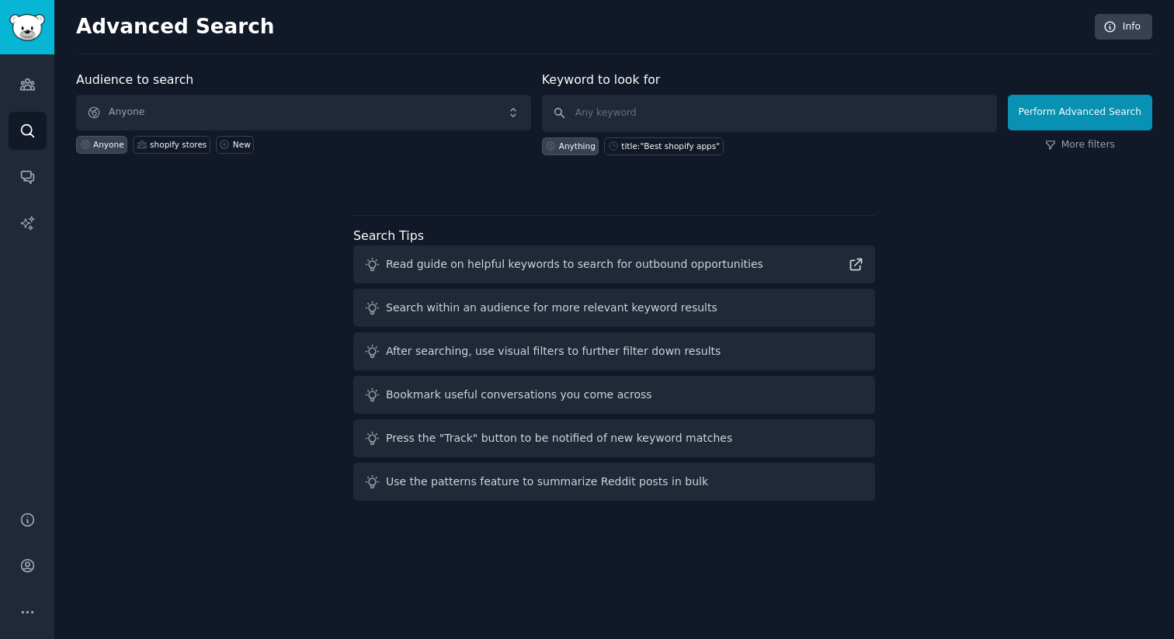
click at [213, 286] on div "Audience to search Anyone Anyone shopify stores New Keyword to look for Anythin…" at bounding box center [614, 289] width 1076 height 436
click at [12, 79] on link "Audiences" at bounding box center [28, 84] width 38 height 38
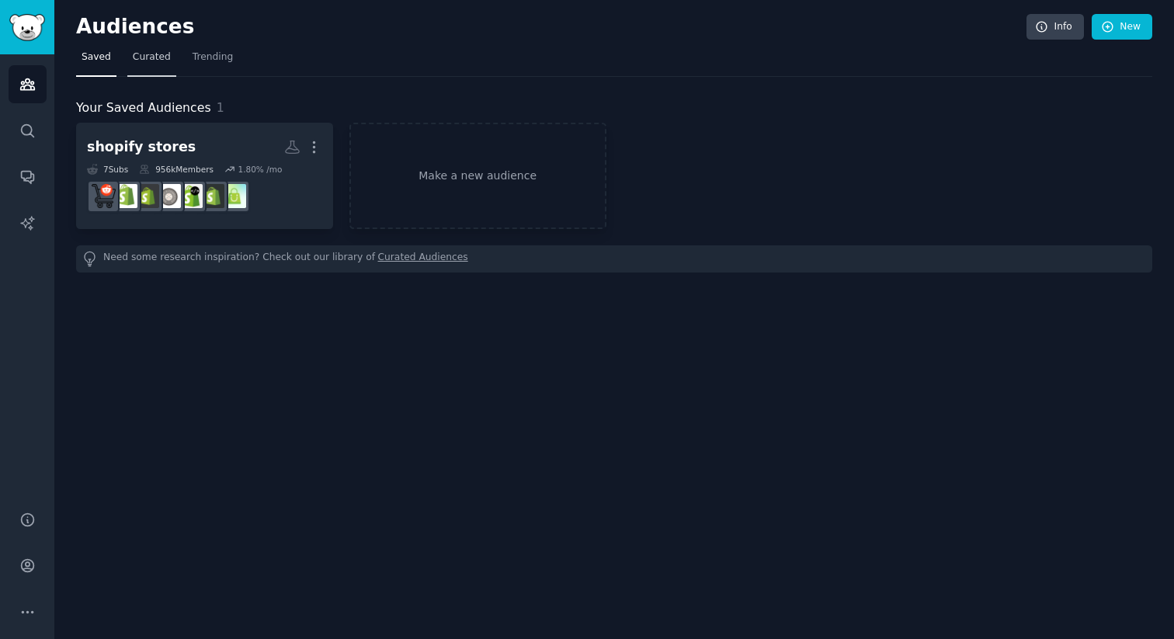
click at [160, 56] on span "Curated" at bounding box center [152, 57] width 38 height 14
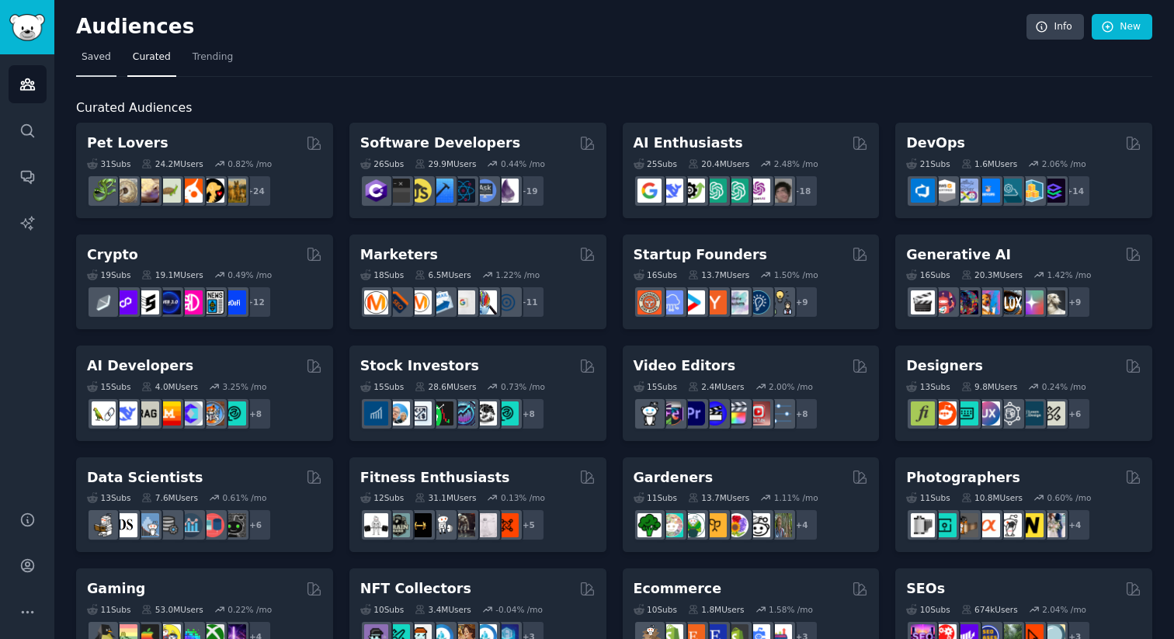
click at [100, 61] on span "Saved" at bounding box center [97, 57] width 30 height 14
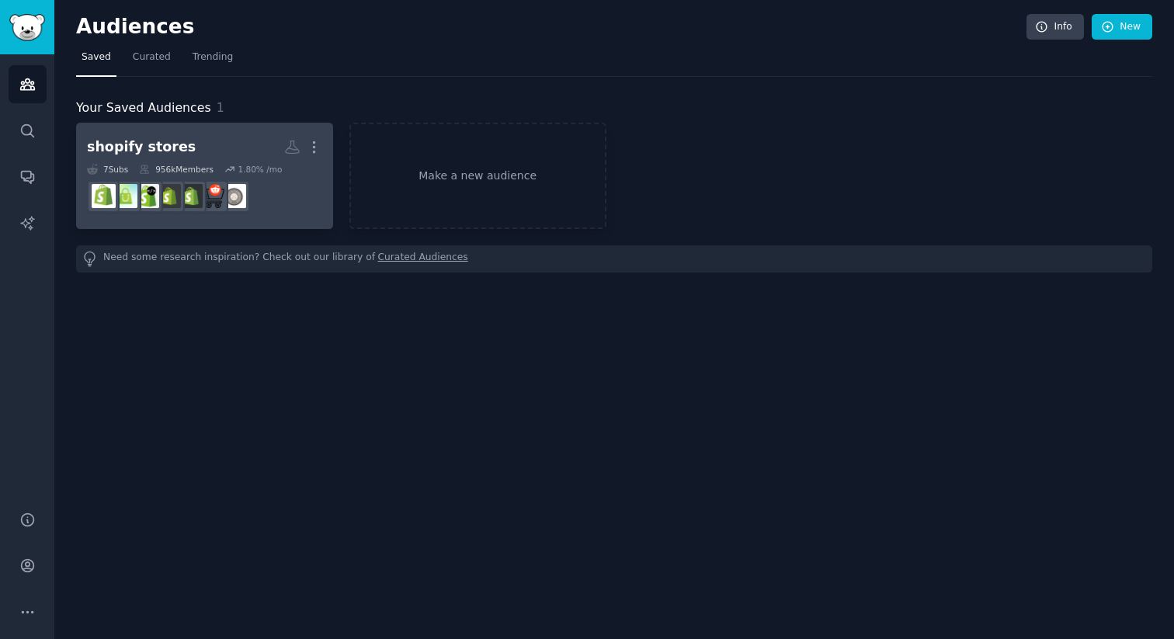
click at [138, 157] on h2 "shopify stores More" at bounding box center [204, 147] width 235 height 27
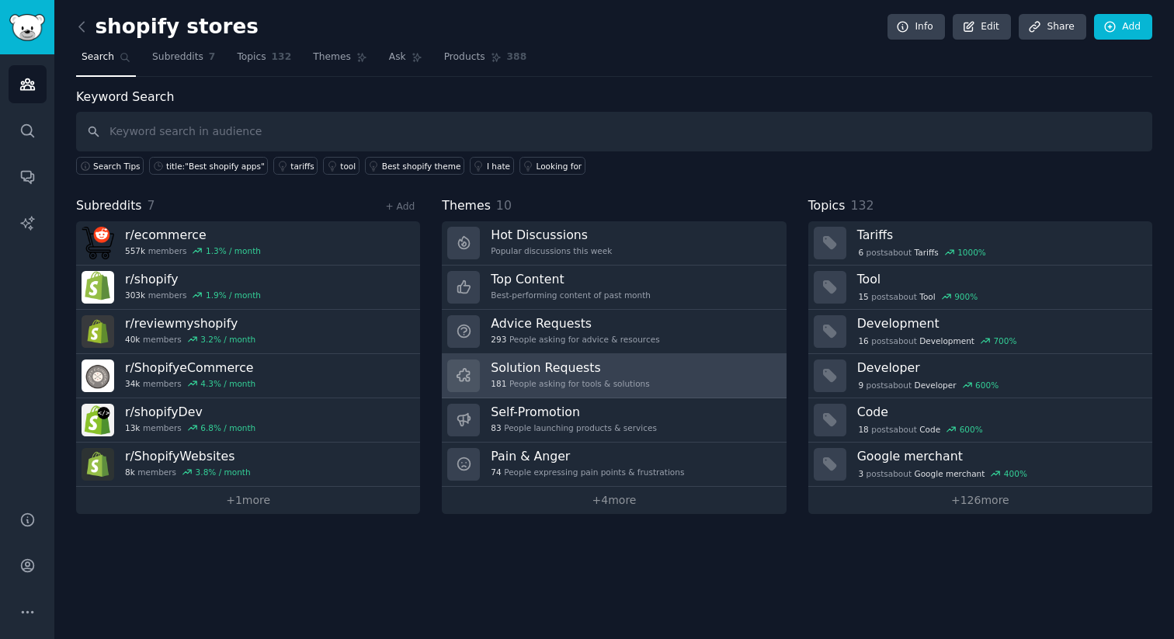
click at [554, 376] on div "Solution Requests 181 People asking for tools & solutions" at bounding box center [570, 376] width 158 height 33
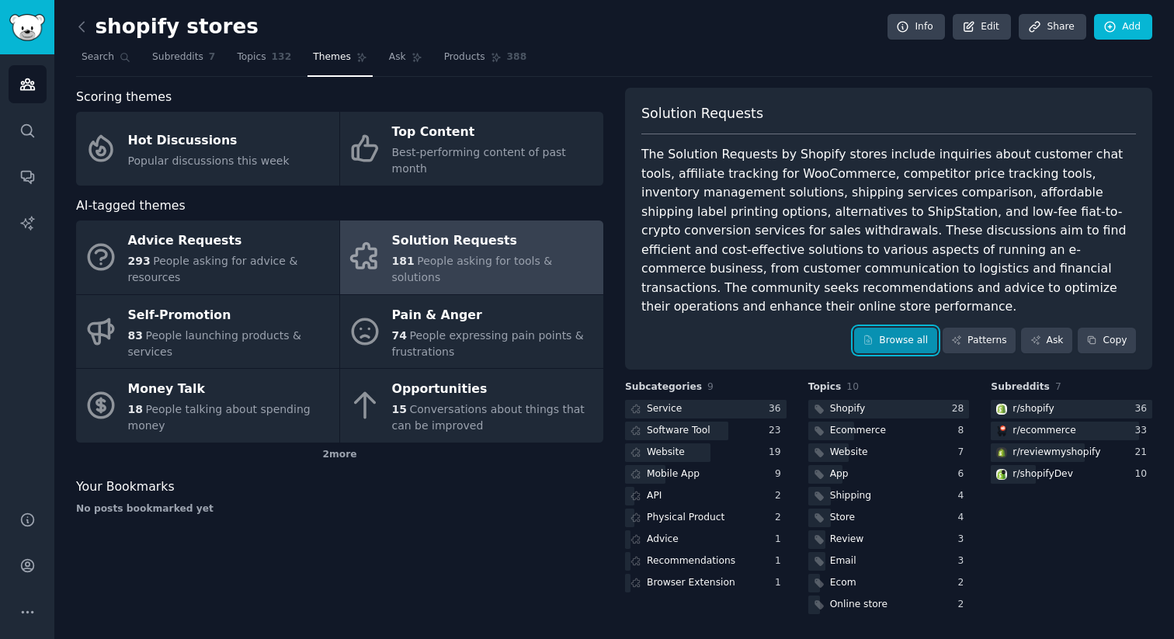
click at [900, 328] on link "Browse all" at bounding box center [895, 341] width 83 height 26
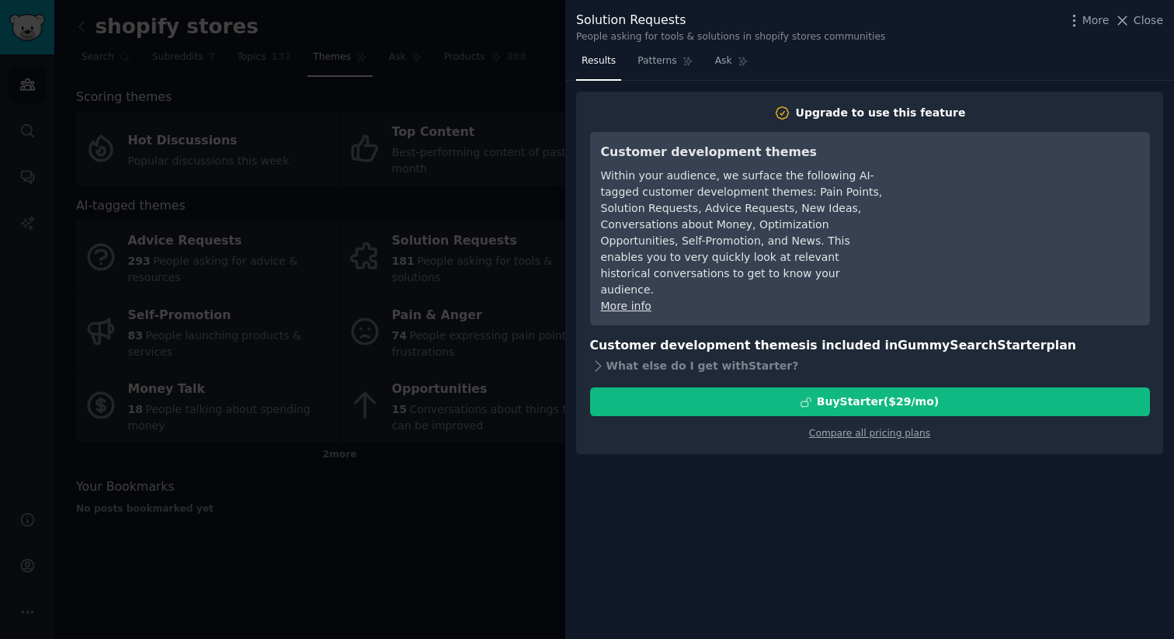
click at [424, 189] on div at bounding box center [587, 319] width 1174 height 639
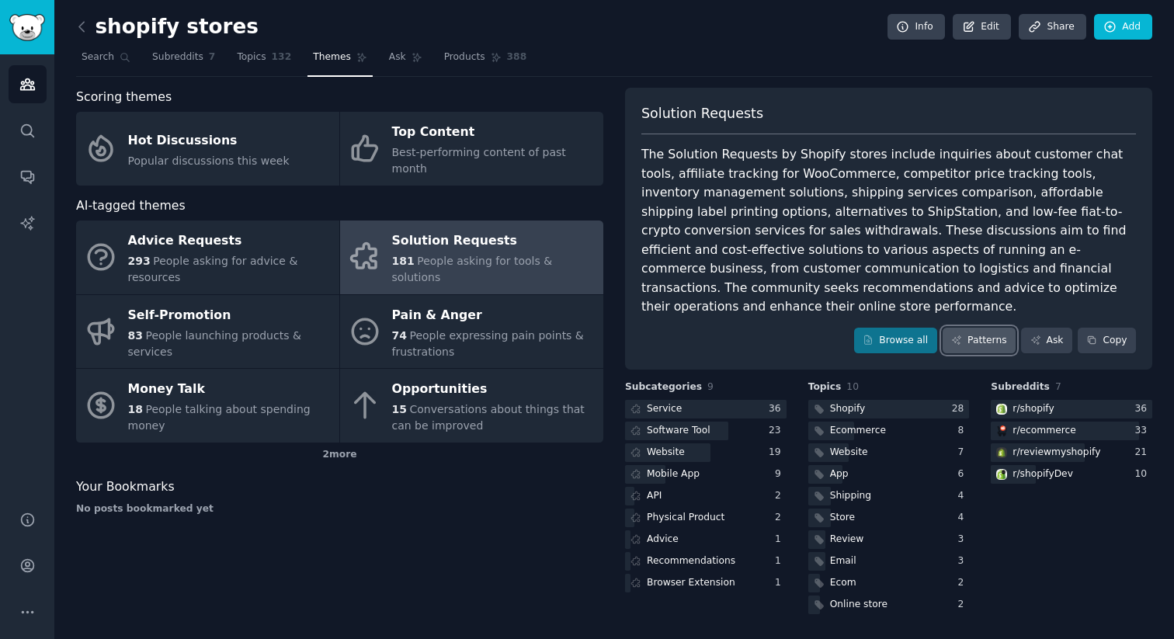
click at [1000, 332] on link "Patterns" at bounding box center [979, 341] width 73 height 26
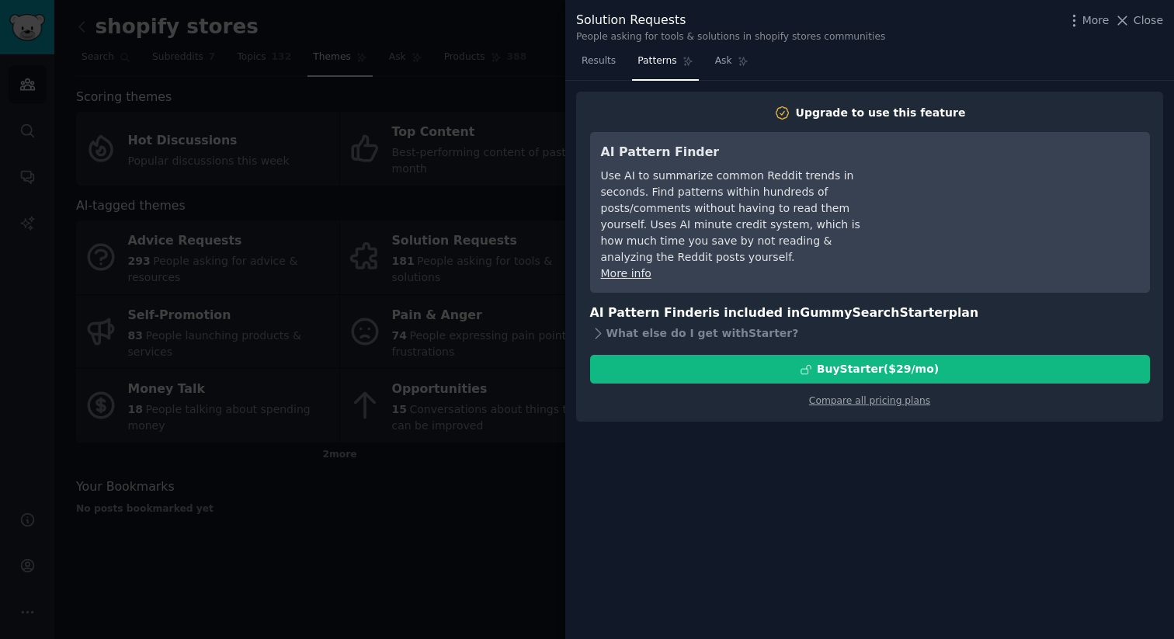
click at [508, 80] on div at bounding box center [587, 319] width 1174 height 639
